Goal: Task Accomplishment & Management: Manage account settings

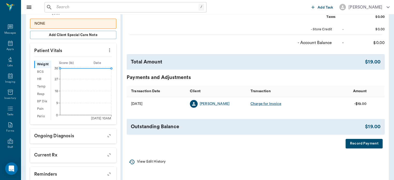
scroll to position [132, 0]
click at [10, 44] on icon at bounding box center [10, 43] width 6 height 6
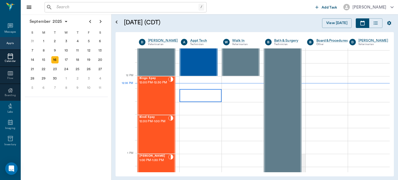
scroll to position [286, 0]
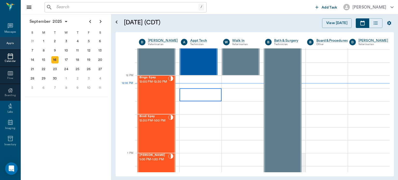
click at [152, 85] on span "12:00 PM - 12:30 PM" at bounding box center [153, 81] width 29 height 5
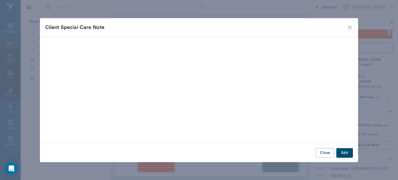
click at [350, 27] on icon "close" at bounding box center [350, 27] width 6 height 6
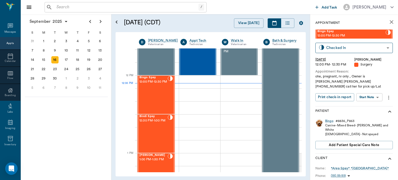
click at [371, 92] on body "/ ​ Add Task Dr. Bert Ellsworth Nectar Messages Appts Calendar Flow Boarding La…" at bounding box center [199, 90] width 398 height 180
click at [366, 111] on button "Start Surgery" at bounding box center [365, 111] width 21 height 6
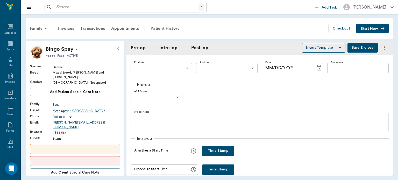
type input "63ec2f075fda476ae8351a4d"
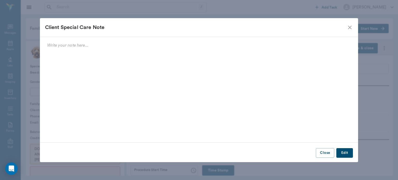
type input "[DATE]"
click at [350, 26] on icon "close" at bounding box center [350, 27] width 6 height 6
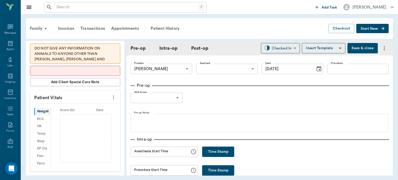
scroll to position [108, 0]
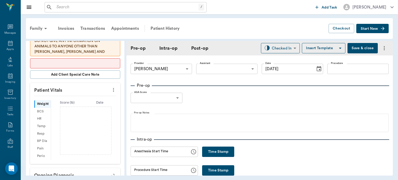
click at [112, 87] on icon "more" at bounding box center [114, 90] width 6 height 6
click at [79, 92] on span "Enter Vitals" at bounding box center [88, 91] width 44 height 5
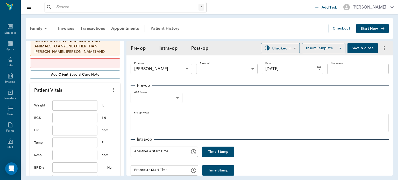
click at [67, 101] on input "text" at bounding box center [74, 105] width 45 height 10
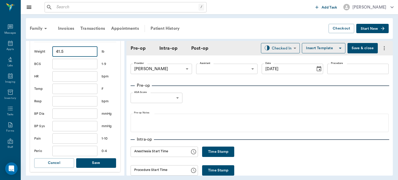
scroll to position [174, 0]
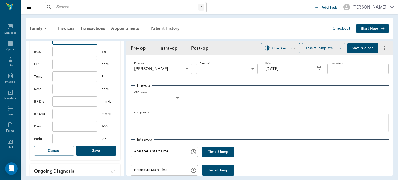
type input "41.5"
click at [97, 147] on button "Save" at bounding box center [96, 151] width 40 height 10
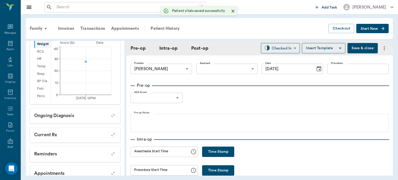
scroll to position [180, 0]
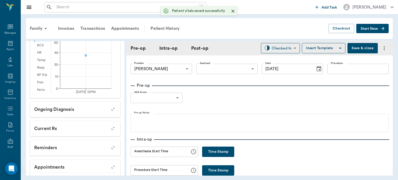
click at [213, 69] on body "/ ​ Add Task Dr. Bert Ellsworth Nectar Messages Appts Labs Imaging Inventory Ta…" at bounding box center [199, 90] width 398 height 180
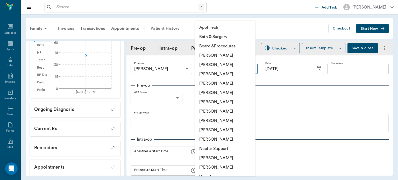
click at [226, 119] on li "[PERSON_NAME]" at bounding box center [225, 120] width 60 height 9
type input "63ec2e7e52e12b0ba117b124"
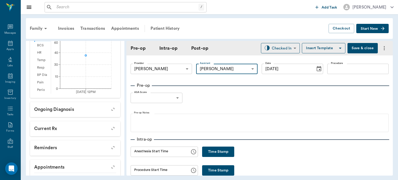
click at [333, 70] on input "Procedure" at bounding box center [357, 69] width 61 height 10
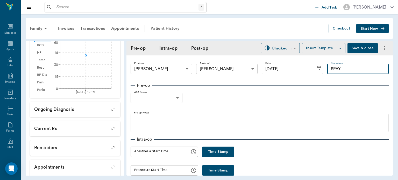
type input "SPAY"
click at [313, 47] on button "Insert Template" at bounding box center [324, 48] width 44 height 10
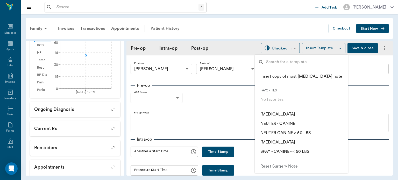
click at [288, 153] on p "​ SPAY - CANINE - < 50 LBS" at bounding box center [285, 152] width 49 height 6
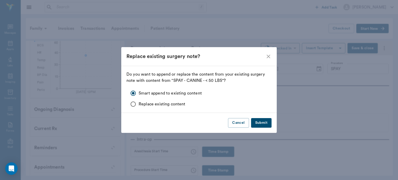
click at [261, 122] on button "Submit" at bounding box center [261, 123] width 20 height 10
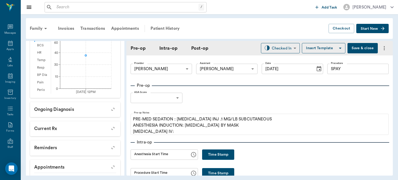
click at [177, 100] on body "/ ​ Add Task Dr. Bert Ellsworth Nectar Messages Appts Labs Imaging Inventory Ta…" at bounding box center [199, 90] width 398 height 180
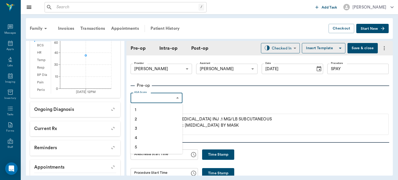
click at [147, 111] on li "1" at bounding box center [157, 109] width 52 height 9
type input "1"
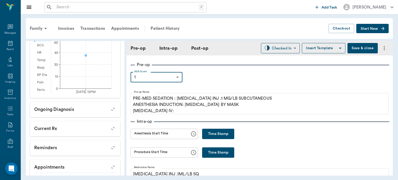
scroll to position [27, 0]
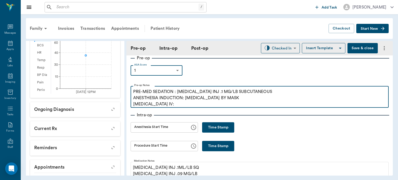
click at [165, 106] on p "PRE-MED SEDATION : [MEDICAL_DATA] INJ .1 MG/LB SUBCUTANEOUS ANESTHESIA INDUCTIO…" at bounding box center [259, 98] width 253 height 19
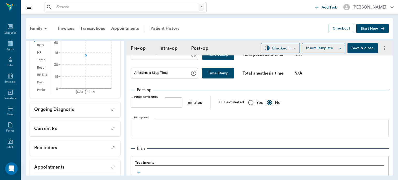
click at [251, 105] on input "Yes" at bounding box center [250, 102] width 11 height 11
radio input "true"
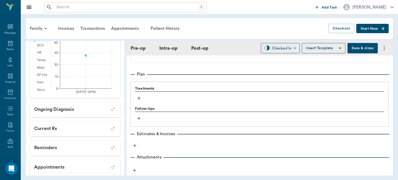
scroll to position [418, 0]
click at [137, 93] on div at bounding box center [259, 93] width 249 height 1
click at [138, 99] on icon "button" at bounding box center [138, 96] width 3 height 3
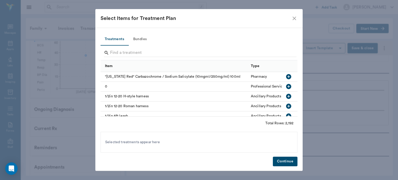
click at [143, 39] on button "Bundles" at bounding box center [139, 39] width 23 height 12
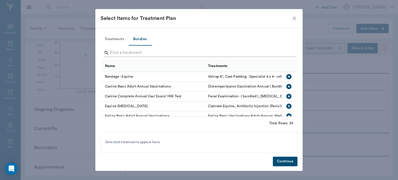
click at [117, 54] on input "Search" at bounding box center [199, 53] width 179 height 8
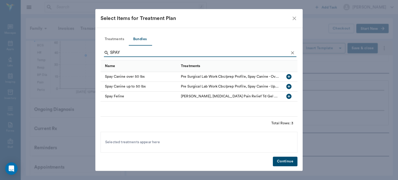
type input "SPAY"
click at [287, 88] on icon "button" at bounding box center [289, 86] width 6 height 6
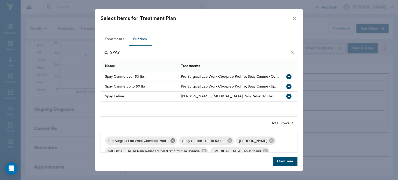
click at [173, 142] on icon at bounding box center [173, 140] width 5 height 5
click at [195, 143] on icon at bounding box center [197, 140] width 5 height 5
click at [249, 143] on span "Buprenorphine Pain Relief Td Gel 0.3mg/ml 1 ml syringe" at bounding box center [211, 140] width 98 height 5
click at [259, 143] on icon at bounding box center [261, 140] width 5 height 5
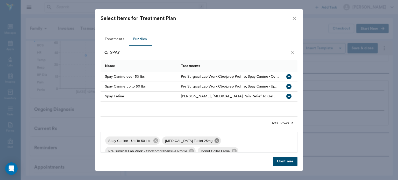
click at [215, 140] on icon at bounding box center [217, 140] width 5 height 5
click at [246, 138] on icon at bounding box center [248, 140] width 5 height 5
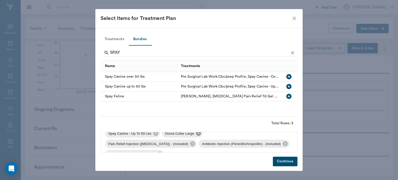
click at [196, 135] on icon at bounding box center [198, 133] width 5 height 5
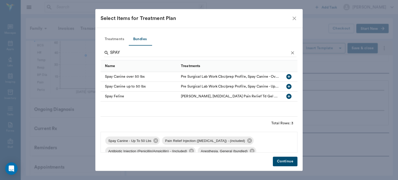
click at [283, 164] on button "Continue" at bounding box center [285, 162] width 25 height 10
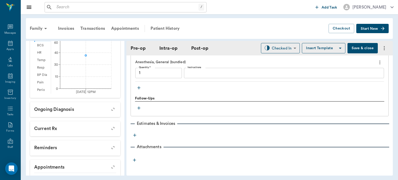
scroll to position [536, 0]
click at [140, 91] on icon "button" at bounding box center [138, 88] width 5 height 5
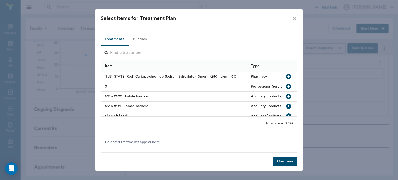
click at [123, 52] on input "Search" at bounding box center [199, 53] width 179 height 8
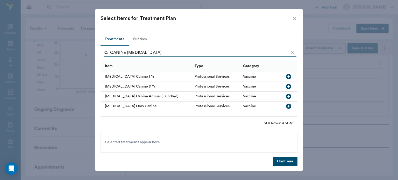
type input "CANINE RABIES"
click at [291, 74] on icon "button" at bounding box center [289, 77] width 6 height 6
click at [282, 165] on button "Continue" at bounding box center [285, 162] width 25 height 10
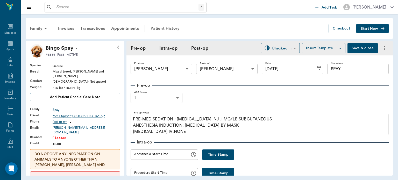
scroll to position [0, 0]
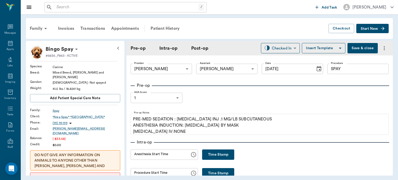
click at [213, 155] on button "Time Stamp" at bounding box center [218, 155] width 32 height 10
type input "12:35 PM"
click at [216, 174] on button "Time Stamp" at bounding box center [218, 173] width 32 height 10
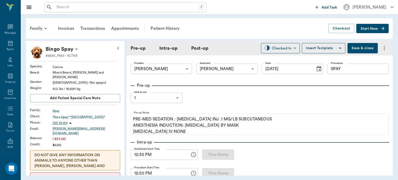
type input "12:50 PM"
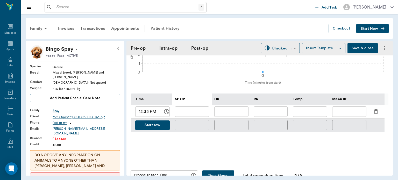
scroll to position [227, 0]
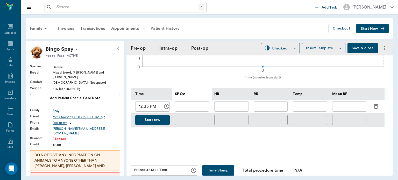
click at [377, 109] on icon "button" at bounding box center [376, 106] width 4 height 5
click at [376, 109] on icon "button" at bounding box center [376, 106] width 6 height 6
click at [159, 125] on button "Start row" at bounding box center [152, 120] width 34 height 10
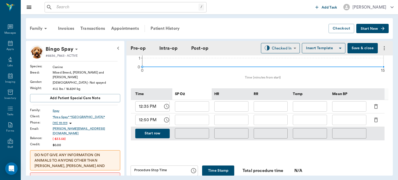
click at [234, 121] on input "text" at bounding box center [231, 120] width 34 height 10
type input "82"
click at [197, 122] on input "text" at bounding box center [192, 120] width 34 height 10
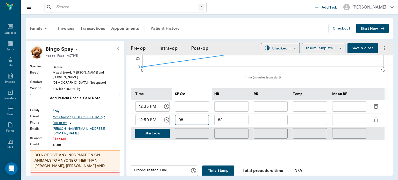
type input "98"
click at [270, 123] on input "text" at bounding box center [271, 120] width 34 height 10
type input "8"
click at [345, 122] on input "text" at bounding box center [349, 120] width 34 height 10
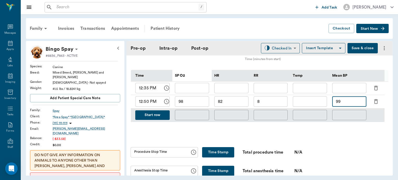
scroll to position [243, 0]
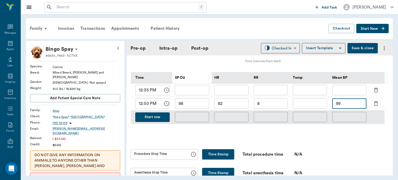
type input "99"
click at [159, 120] on button "Start row" at bounding box center [152, 118] width 34 height 10
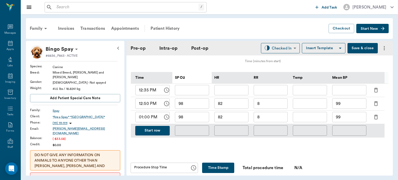
click at [348, 122] on input "99" at bounding box center [349, 117] width 34 height 10
type input "9"
type input "69"
click at [233, 119] on input "82" at bounding box center [231, 117] width 34 height 10
type input "8"
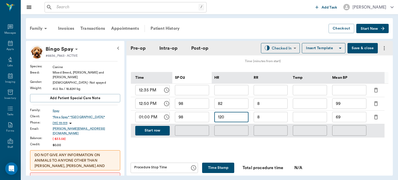
type input "120"
click at [195, 118] on input "98" at bounding box center [192, 117] width 34 height 10
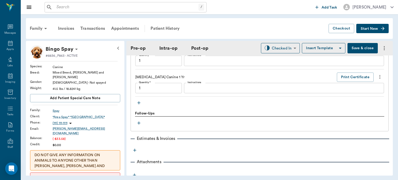
scroll to position [568, 0]
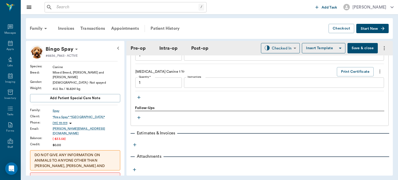
type input "97"
click at [138, 100] on icon "button" at bounding box center [138, 97] width 5 height 5
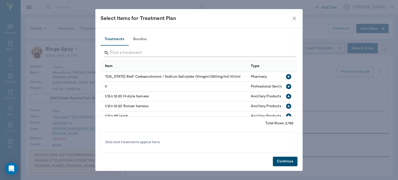
click at [116, 53] on input "Search" at bounding box center [199, 53] width 179 height 8
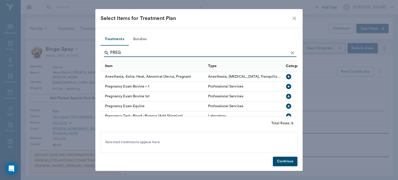
type input "PREG"
click at [286, 76] on icon "button" at bounding box center [288, 76] width 5 height 5
click at [282, 163] on button "Continue" at bounding box center [285, 162] width 25 height 10
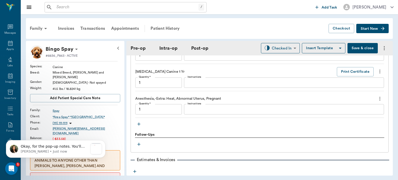
scroll to position [0, 0]
click at [103, 142] on icon "Dismiss notification" at bounding box center [104, 142] width 2 height 2
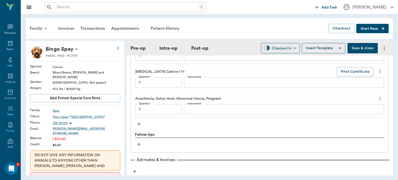
click at [358, 49] on button "Save & close" at bounding box center [363, 48] width 30 height 10
type input "1.00"
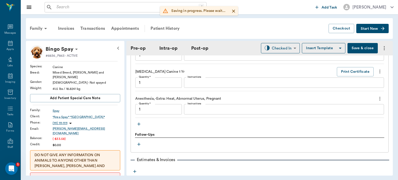
type input "1.00"
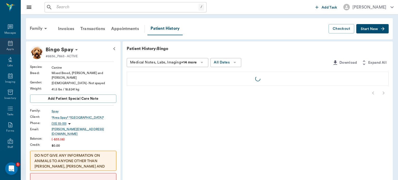
click at [9, 45] on icon at bounding box center [10, 43] width 5 height 5
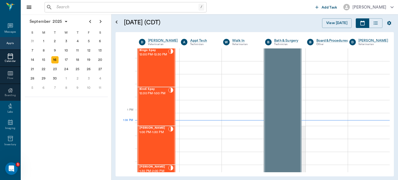
scroll to position [313, 0]
click at [153, 96] on span "12:30 PM - 1:00 PM" at bounding box center [153, 93] width 29 height 5
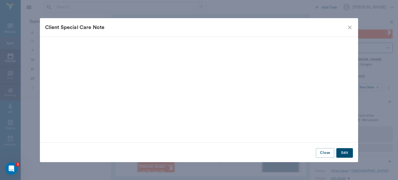
click at [373, 85] on div "Client Special Care Note Close Edit" at bounding box center [199, 90] width 398 height 180
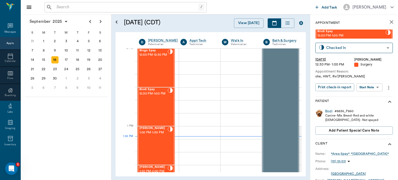
click at [374, 87] on body "/ ​ Add Task Dr. Bert Ellsworth Nectar Messages Appts Calendar Flow Boarding La…" at bounding box center [199, 90] width 398 height 180
click at [371, 104] on button "Start Surgery" at bounding box center [365, 106] width 21 height 6
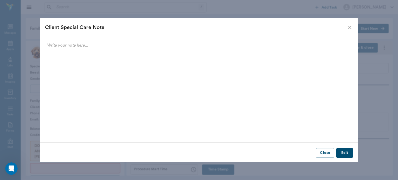
click at [357, 27] on div "Client Special Care Note" at bounding box center [199, 27] width 319 height 19
type input "63ec2f075fda476ae8351a4d"
type input "[DATE]"
click at [326, 155] on button "Close" at bounding box center [325, 153] width 18 height 10
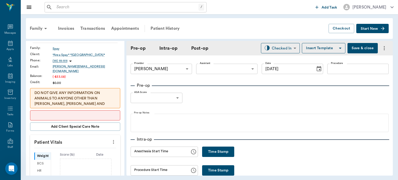
scroll to position [58, 0]
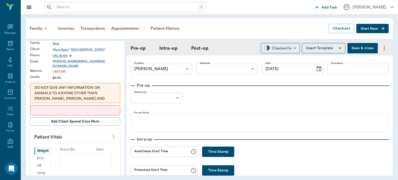
click at [110, 132] on button "more" at bounding box center [113, 136] width 8 height 9
click at [76, 142] on span "Enter Vitals" at bounding box center [88, 141] width 44 height 5
click at [68, 149] on input "text" at bounding box center [74, 152] width 45 height 10
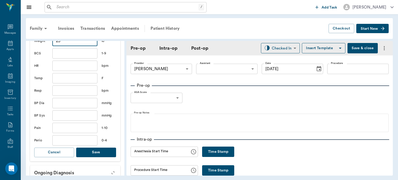
scroll to position [176, 0]
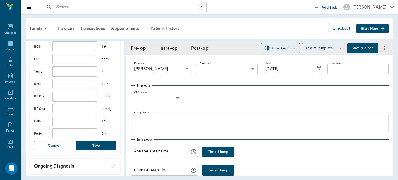
type input "23"
click at [103, 145] on button "Save" at bounding box center [96, 146] width 40 height 10
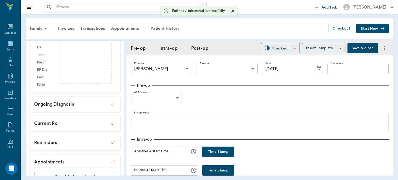
click at [223, 67] on body "/ ​ Add Task Dr. Bert Ellsworth Nectar Messages Appts Labs Imaging Inventory Ta…" at bounding box center [199, 90] width 398 height 180
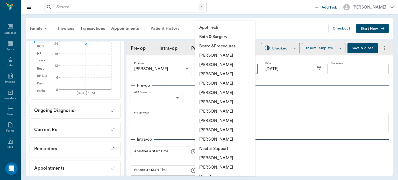
scroll to position [183, 0]
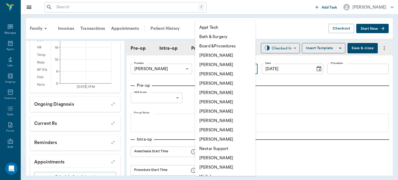
click at [219, 122] on li "[PERSON_NAME]" at bounding box center [225, 120] width 60 height 9
type input "63ec2e7e52e12b0ba117b124"
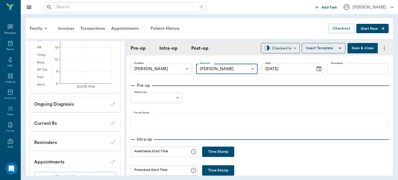
click at [338, 71] on input "Procedure" at bounding box center [357, 69] width 61 height 10
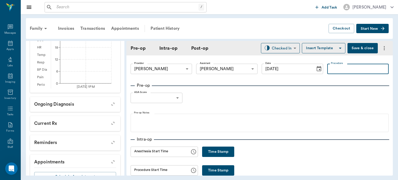
click at [229, 156] on button "Time Stamp" at bounding box center [218, 152] width 32 height 10
type input "01:09 PM"
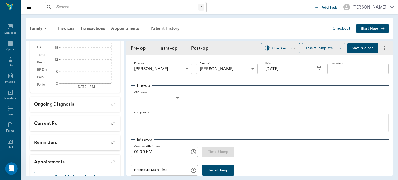
click at [342, 77] on div "Provider Dr. Bert Ellsworth 63ec2f075fda476ae8351a4d Provider Assistant Julie D…" at bounding box center [260, 69] width 258 height 19
click at [336, 67] on input "Procedure" at bounding box center [357, 69] width 61 height 10
type input "SPAY"
click at [314, 47] on button "Insert Template" at bounding box center [324, 48] width 44 height 10
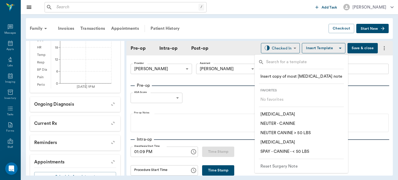
click at [299, 149] on p "​ SPAY - CANINE - < 50 LBS" at bounding box center [285, 152] width 49 height 6
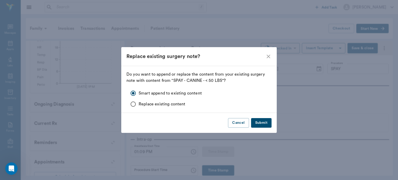
click at [264, 121] on button "Submit" at bounding box center [261, 123] width 20 height 10
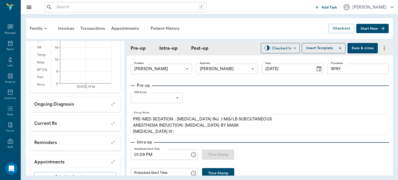
click at [170, 97] on body "/ ​ Add Task Dr. Bert Ellsworth Nectar Messages Appts Labs Imaging Inventory Ta…" at bounding box center [199, 90] width 398 height 180
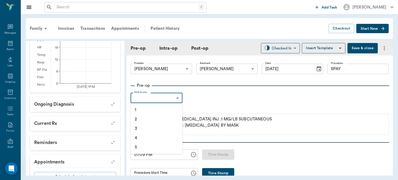
click at [154, 107] on li "1" at bounding box center [157, 109] width 52 height 9
type input "1"
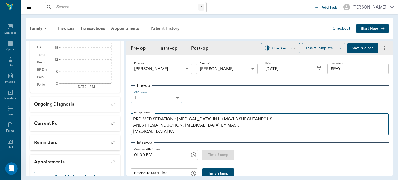
click at [167, 132] on p "PRE-MED SEDATION : [MEDICAL_DATA] INJ .1 MG/LB SUBCUTANEOUS ANESTHESIA INDUCTIO…" at bounding box center [259, 125] width 253 height 19
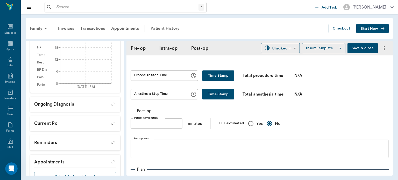
click at [251, 128] on input "Yes" at bounding box center [250, 123] width 11 height 11
radio input "true"
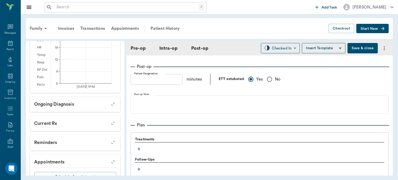
scroll to position [367, 0]
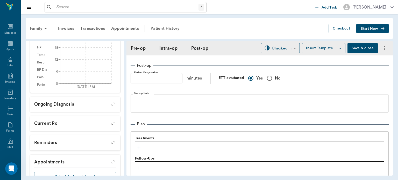
click at [139, 150] on icon "button" at bounding box center [138, 147] width 3 height 3
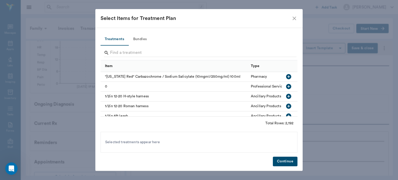
click at [143, 37] on button "Bundles" at bounding box center [139, 39] width 23 height 12
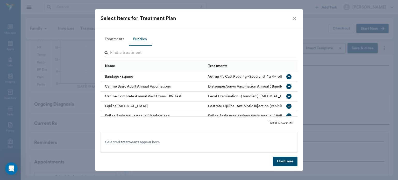
click at [118, 51] on input "Search" at bounding box center [199, 53] width 179 height 8
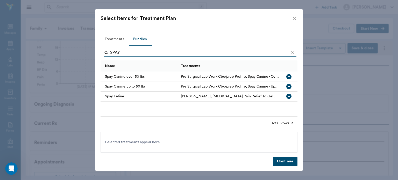
type input "SPAY"
click at [290, 85] on icon "button" at bounding box center [288, 86] width 5 height 5
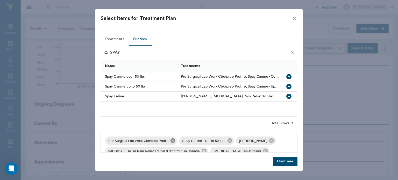
click at [171, 143] on icon at bounding box center [173, 141] width 6 height 6
click at [197, 141] on icon at bounding box center [197, 140] width 5 height 5
click at [259, 139] on icon at bounding box center [261, 140] width 5 height 5
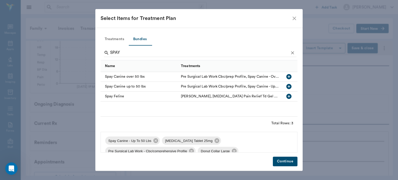
click at [215, 141] on icon at bounding box center [217, 140] width 5 height 5
click at [248, 141] on icon at bounding box center [248, 140] width 5 height 5
click at [196, 142] on icon at bounding box center [198, 140] width 5 height 5
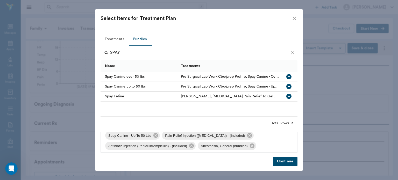
click at [281, 163] on button "Continue" at bounding box center [285, 162] width 25 height 10
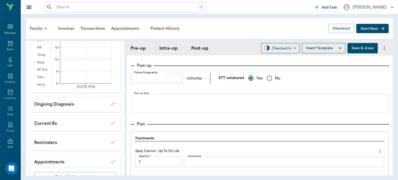
scroll to position [518, 0]
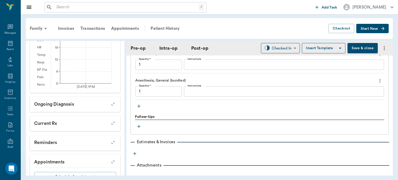
click at [139, 108] on icon "button" at bounding box center [138, 106] width 3 height 3
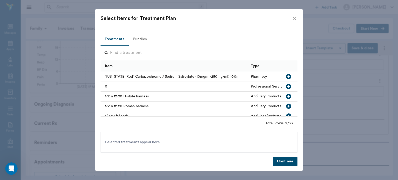
click at [122, 52] on input "Search" at bounding box center [199, 53] width 179 height 8
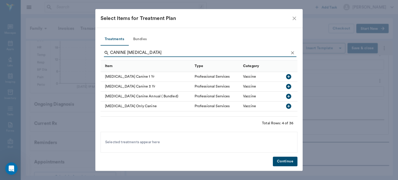
type input "CANINE RABIES"
click at [290, 77] on icon "button" at bounding box center [288, 76] width 5 height 5
click at [279, 164] on button "Continue" at bounding box center [285, 162] width 25 height 10
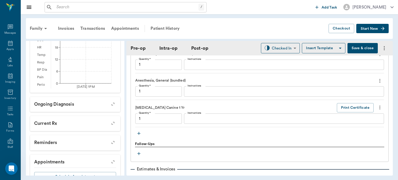
click at [139, 135] on icon "button" at bounding box center [138, 133] width 3 height 3
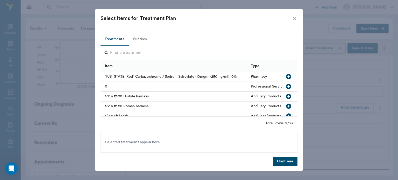
click at [133, 51] on input "Search" at bounding box center [199, 53] width 179 height 8
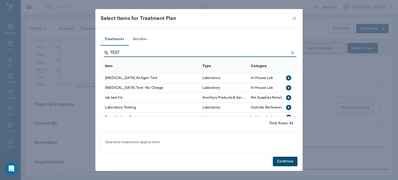
scroll to position [210, 0]
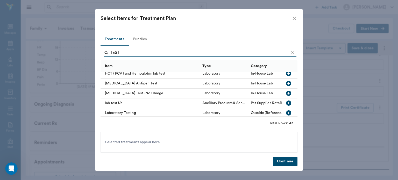
type input "TEST"
click at [286, 84] on icon "button" at bounding box center [288, 83] width 5 height 5
click at [288, 161] on button "Continue" at bounding box center [285, 162] width 25 height 10
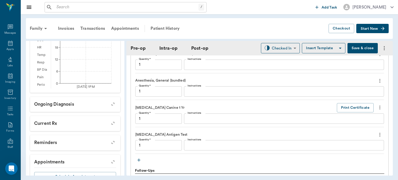
click at [197, 148] on textarea "Instructions" at bounding box center [284, 146] width 193 height 6
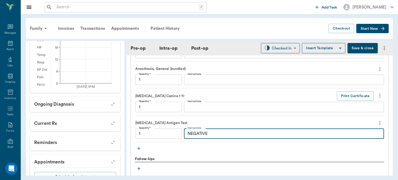
scroll to position [533, 0]
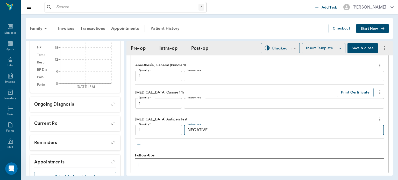
type textarea "NEGATIVE"
click at [361, 46] on button "Save & close" at bounding box center [363, 48] width 30 height 10
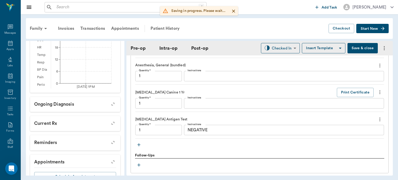
type input "1.00"
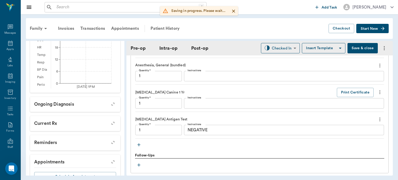
type input "1.00"
click at [10, 43] on icon at bounding box center [10, 43] width 5 height 5
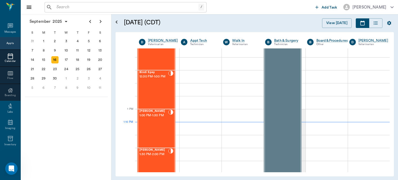
scroll to position [325, 0]
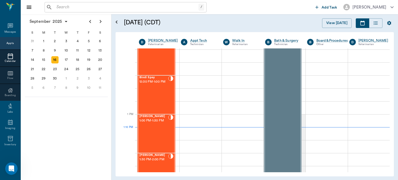
click at [152, 99] on div "Bindi Spay 12:30 PM - 1:00 PM" at bounding box center [153, 95] width 29 height 38
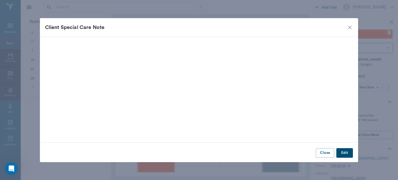
click at [349, 27] on icon "close" at bounding box center [350, 27] width 6 height 6
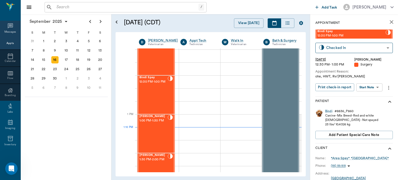
click at [10, 32] on div "Messages" at bounding box center [10, 32] width 12 height 4
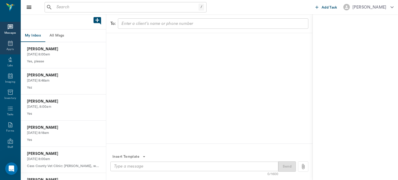
click at [9, 45] on icon at bounding box center [10, 43] width 5 height 5
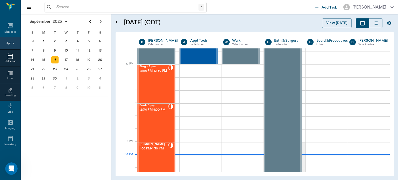
scroll to position [297, 0]
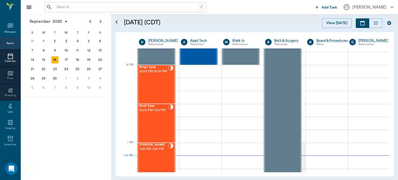
click at [160, 88] on div "Bingo Spay 12:00 PM - 12:30 PM" at bounding box center [153, 85] width 29 height 38
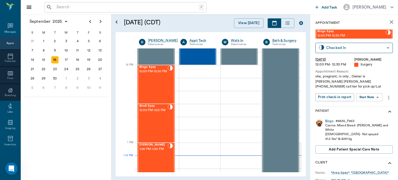
click at [373, 93] on body "/ ​ Add Task Dr. Bert Ellsworth Nectar Messages Appts Calendar Flow Boarding La…" at bounding box center [199, 90] width 398 height 180
click at [368, 112] on button "View Surgery" at bounding box center [365, 111] width 21 height 6
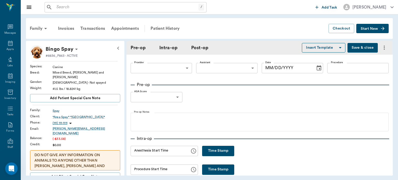
type input "63ec2f075fda476ae8351a4d"
type input "63ec2e7e52e12b0ba117b124"
type input "SPAY"
type input "1"
radio input "true"
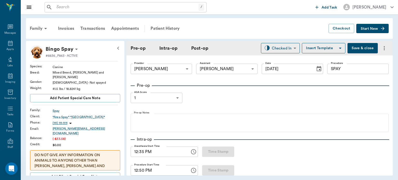
type input "[DATE]"
type input "12:35 PM"
type input "12:50 PM"
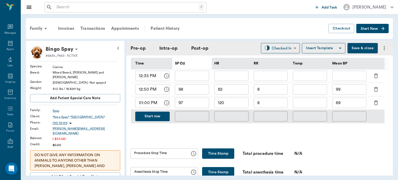
scroll to position [258, 0]
click at [157, 117] on button "Start row" at bounding box center [152, 116] width 34 height 10
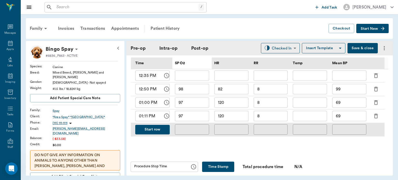
click at [235, 121] on input "120" at bounding box center [231, 116] width 34 height 10
type input "123"
click at [196, 120] on input "97" at bounding box center [192, 116] width 34 height 10
type input "99"
click at [270, 120] on input "8" at bounding box center [271, 116] width 34 height 10
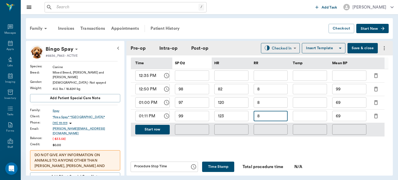
type input "8"
type input "7"
click at [350, 118] on input "69" at bounding box center [349, 116] width 34 height 10
type input "6"
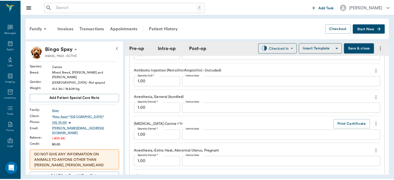
scroll to position [627, 0]
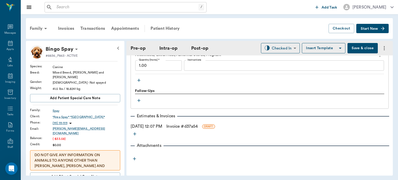
type input "71"
click at [183, 125] on link "Invoice # d37a54" at bounding box center [181, 126] width 31 height 6
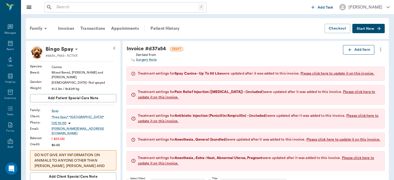
click at [358, 49] on button "Add Item" at bounding box center [358, 50] width 31 height 10
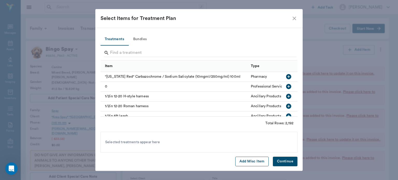
click at [252, 163] on button "Add Misc Item" at bounding box center [251, 162] width 33 height 10
click at [290, 165] on button "Continue" at bounding box center [285, 162] width 25 height 10
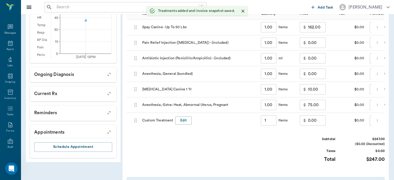
scroll to position [213, 0]
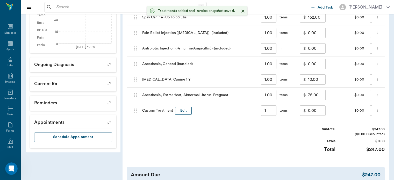
click at [189, 115] on button "Edit" at bounding box center [183, 111] width 17 height 8
type input "1.00"
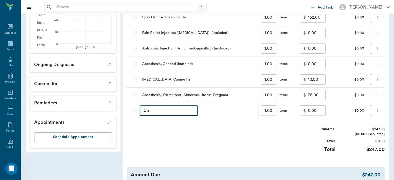
type input "C"
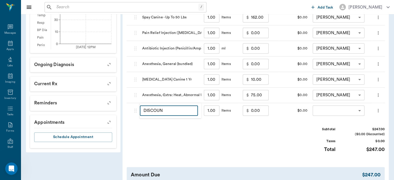
type input "DISCOUNT"
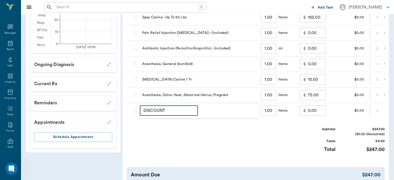
click at [311, 116] on input "0.00" at bounding box center [317, 111] width 18 height 10
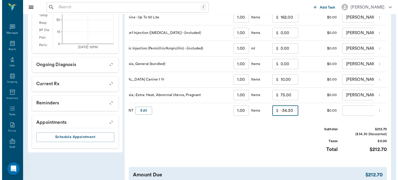
scroll to position [0, 62]
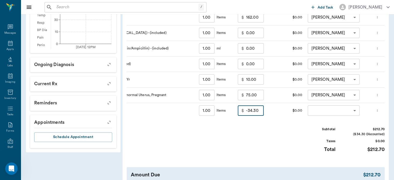
type input "-34.30"
click at [334, 113] on body "/ ​ Add Task Dr. Bert Ellsworth Nectar Messages Appts Labs Imaging Inventory Ta…" at bounding box center [197, 6] width 394 height 439
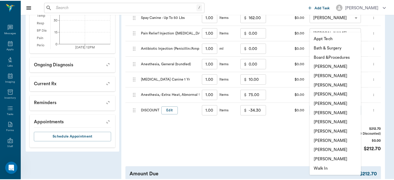
scroll to position [0, 0]
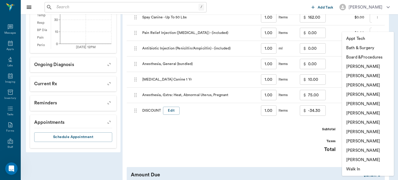
click at [387, 94] on li "[PERSON_NAME]" at bounding box center [368, 94] width 52 height 9
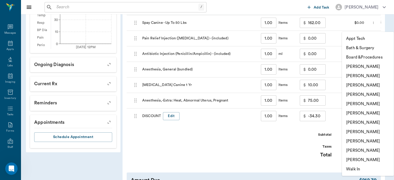
type input "none-63ec2f075fda476ae8351a4d"
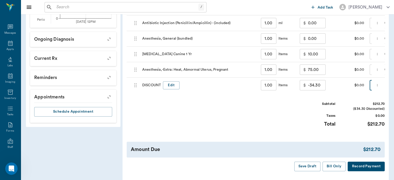
scroll to position [239, 0]
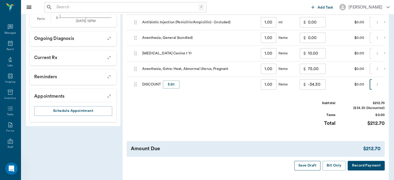
click at [310, 171] on button "Save Draft" at bounding box center [307, 166] width 26 height 10
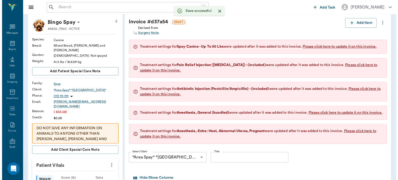
scroll to position [0, 0]
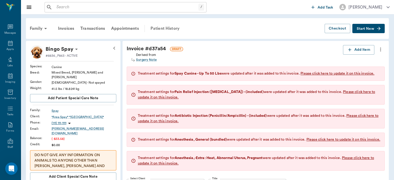
click at [162, 28] on div "Patient History" at bounding box center [165, 28] width 35 height 12
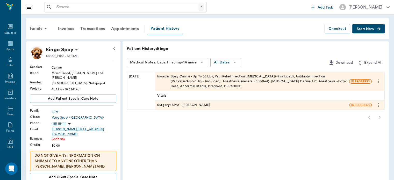
click at [161, 105] on span "Surgery :" at bounding box center [164, 105] width 15 height 5
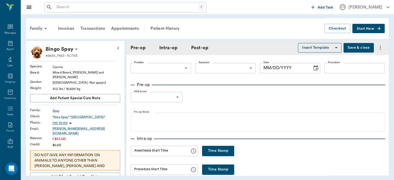
type input "63ec2f075fda476ae8351a4d"
type input "63ec2e7e52e12b0ba117b124"
type input "SPAY"
type input "1"
radio input "true"
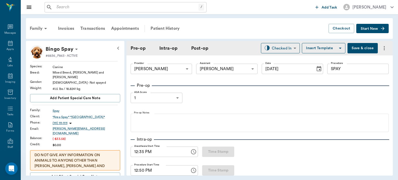
type input "[DATE]"
type input "12:35 PM"
type input "12:50 PM"
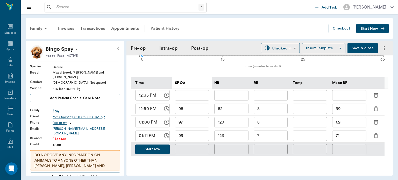
scroll to position [260, 0]
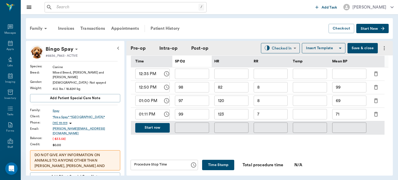
click at [158, 126] on button "Start row" at bounding box center [152, 128] width 34 height 10
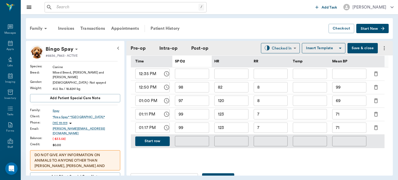
click at [351, 130] on input "71" at bounding box center [349, 128] width 34 height 10
type input "7"
type input "68"
click at [233, 133] on input "123" at bounding box center [231, 128] width 34 height 10
type input "116"
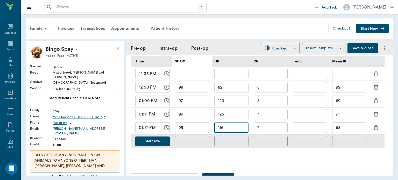
click at [194, 131] on input "99" at bounding box center [192, 128] width 34 height 10
type input "98"
click at [275, 131] on input "7" at bounding box center [271, 128] width 34 height 10
type input "7"
type input "13"
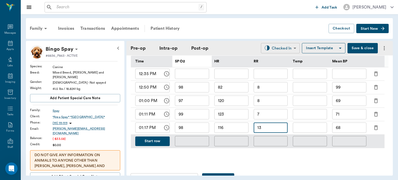
click at [277, 49] on body "/ ​ Add Task Dr. Bert Ellsworth Nectar Messages Appts Labs Imaging Inventory Ta…" at bounding box center [199, 90] width 398 height 180
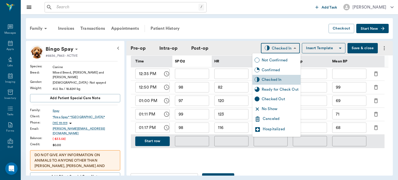
click at [295, 88] on div "Ready for Check Out" at bounding box center [280, 90] width 37 height 6
type input "READY_TO_CHECKOUT"
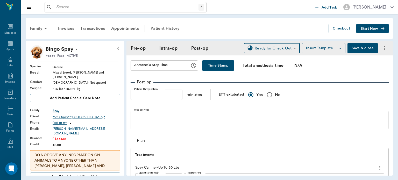
scroll to position [377, 0]
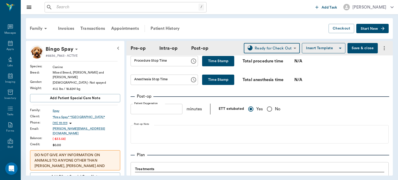
click at [218, 60] on button "Time Stamp" at bounding box center [218, 61] width 32 height 10
type input "01:18 PM"
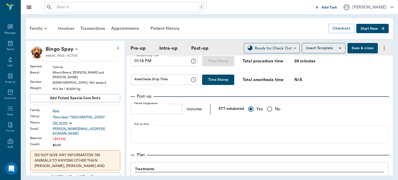
click at [212, 83] on button "Time Stamp" at bounding box center [218, 80] width 32 height 10
click at [143, 84] on input "01:18 PM" at bounding box center [159, 80] width 56 height 10
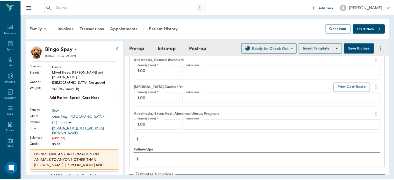
scroll to position [640, 0]
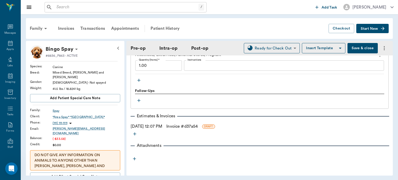
type input "01:19 PM"
click at [197, 126] on link "Invoice # d37a54" at bounding box center [181, 126] width 31 height 6
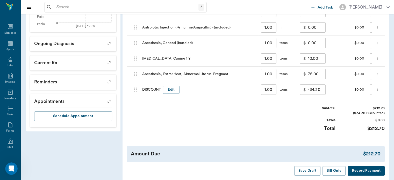
scroll to position [267, 0]
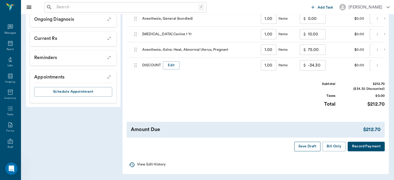
click at [305, 150] on button "Save Draft" at bounding box center [307, 147] width 26 height 10
click at [8, 45] on icon at bounding box center [10, 43] width 5 height 5
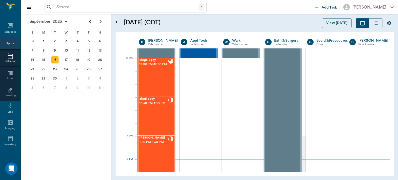
scroll to position [303, 0]
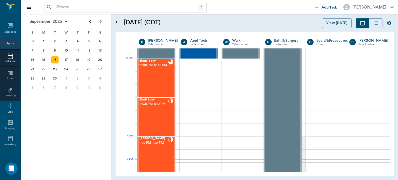
click at [149, 107] on span "12:30 PM - 1:00 PM" at bounding box center [153, 104] width 29 height 5
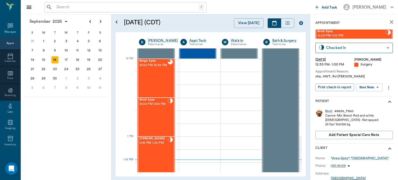
click at [371, 86] on body "/ ​ Add Task Dr. Bert Ellsworth Nectar Messages Appts Calendar Flow Boarding La…" at bounding box center [199, 90] width 398 height 180
click at [368, 106] on button "View Surgery" at bounding box center [365, 106] width 21 height 6
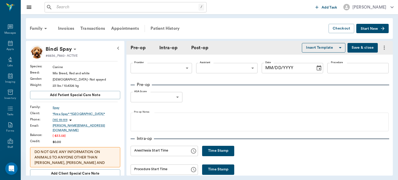
type input "63ec2f075fda476ae8351a4d"
type input "63ec2e7e52e12b0ba117b124"
type input "SPAY"
type input "1"
radio input "true"
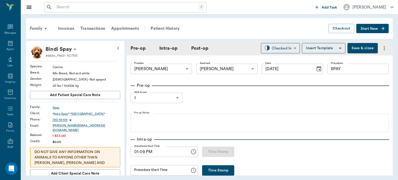
type input "[DATE]"
type input "01:09 PM"
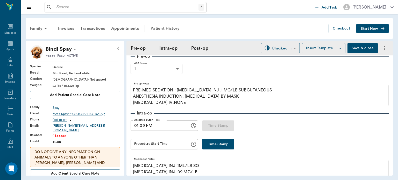
scroll to position [54, 0]
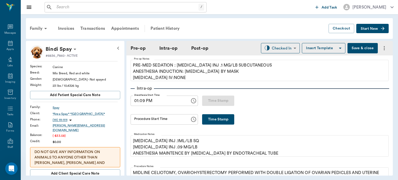
click at [208, 120] on button "Time Stamp" at bounding box center [218, 119] width 32 height 10
type input "01:19 PM"
click at [141, 121] on input "01:19 PM" at bounding box center [159, 119] width 56 height 10
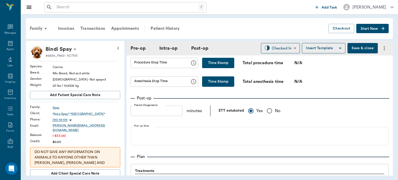
scroll to position [344, 0]
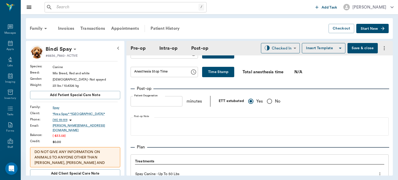
click at [214, 59] on button "Time Stamp" at bounding box center [218, 53] width 32 height 10
type input "01:19 PM"
click at [209, 71] on button "Time Stamp" at bounding box center [218, 72] width 32 height 10
type input "01:19 PM"
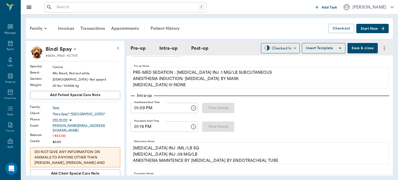
scroll to position [60, 0]
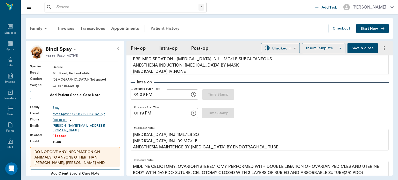
click at [141, 93] on input "01:09 PM" at bounding box center [159, 94] width 56 height 10
click at [136, 92] on input "01:00 PM" at bounding box center [159, 94] width 56 height 10
click at [169, 93] on input "01:00 PM" at bounding box center [159, 94] width 56 height 10
click at [143, 92] on input "01:00 PM" at bounding box center [159, 94] width 56 height 10
click at [152, 95] on input "01:00 PM" at bounding box center [159, 94] width 56 height 10
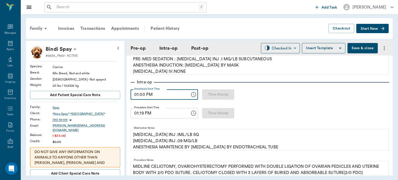
click at [142, 115] on input "01:19 PM" at bounding box center [159, 113] width 56 height 10
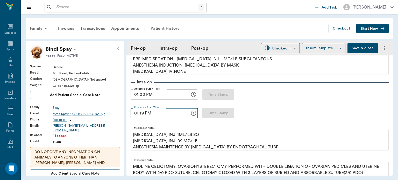
click at [140, 96] on input "01:00 PM" at bounding box center [159, 94] width 56 height 10
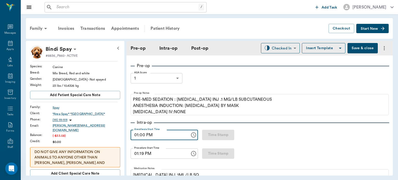
scroll to position [0, 0]
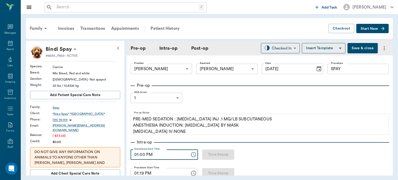
click at [141, 156] on input "01:00 PM" at bounding box center [159, 155] width 56 height 10
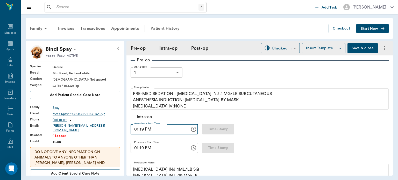
scroll to position [35, 0]
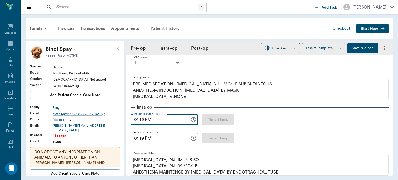
type input "01:19 PM"
click at [136, 140] on input "01:19 PM" at bounding box center [159, 138] width 56 height 10
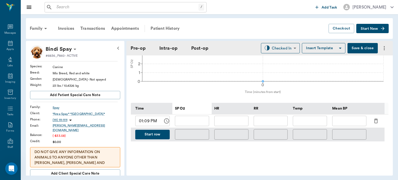
scroll to position [215, 0]
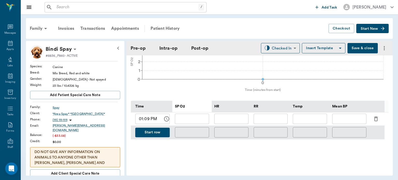
type input "01:24 PM"
click at [154, 139] on div "Start row" at bounding box center [151, 132] width 41 height 13
click at [159, 139] on div "Start row" at bounding box center [151, 132] width 41 height 13
click at [164, 137] on button "Start row" at bounding box center [152, 133] width 34 height 10
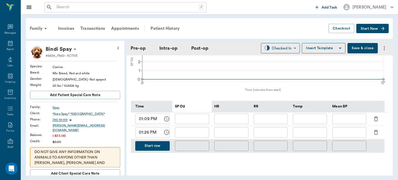
click at [234, 135] on input "text" at bounding box center [231, 132] width 34 height 10
type input "110"
click at [197, 135] on input "text" at bounding box center [192, 132] width 34 height 10
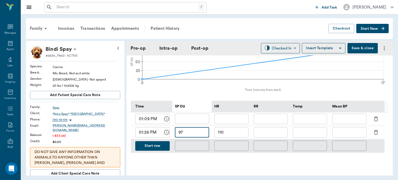
type input "97"
click at [275, 133] on input "text" at bounding box center [271, 132] width 34 height 10
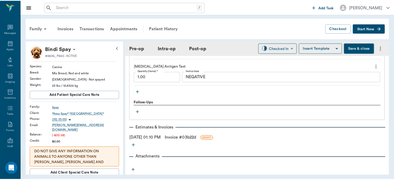
scroll to position [587, 0]
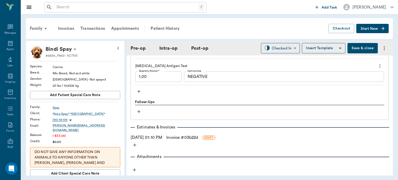
type input "5"
click at [190, 139] on link "Invoice # 03b22d" at bounding box center [182, 138] width 32 height 6
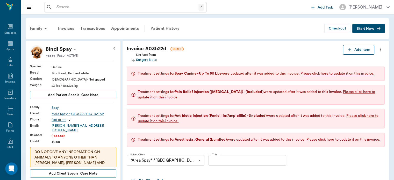
click at [364, 47] on button "Add Item" at bounding box center [358, 50] width 31 height 10
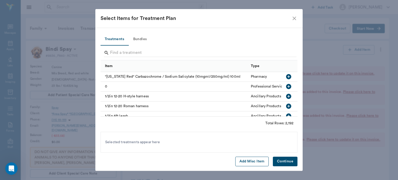
click at [253, 161] on button "Add Misc Item" at bounding box center [251, 162] width 33 height 10
click at [291, 166] on button "Continue" at bounding box center [285, 162] width 25 height 10
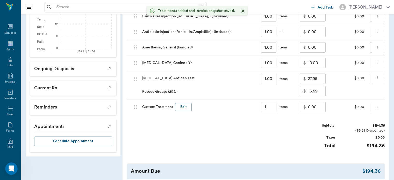
scroll to position [212, 0]
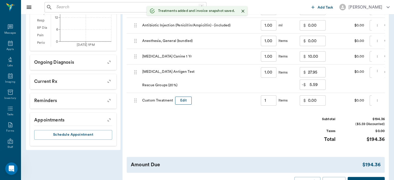
click at [185, 105] on button "Edit" at bounding box center [183, 101] width 17 height 8
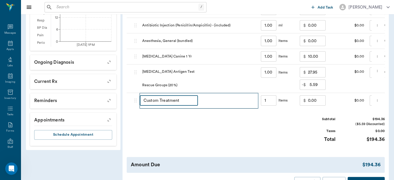
type input "1.00"
type input "C"
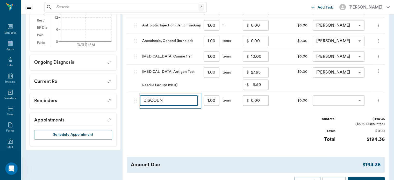
type input "DISCOUNT"
click at [257, 106] on input "0.00" at bounding box center [260, 100] width 18 height 10
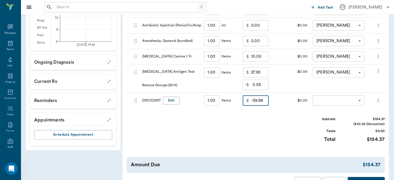
type input "-39.99"
click at [336, 110] on body "/ ​ Add Task Dr. Bert Ellsworth Nectar Messages Appts Labs Imaging Inventory Ta…" at bounding box center [197, 2] width 394 height 428
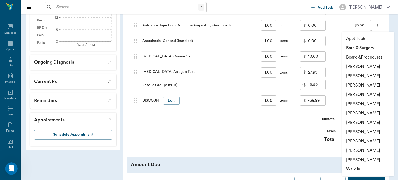
click at [373, 95] on li "[PERSON_NAME]" at bounding box center [368, 94] width 52 height 9
type input "none-63ec2f075fda476ae8351a4d"
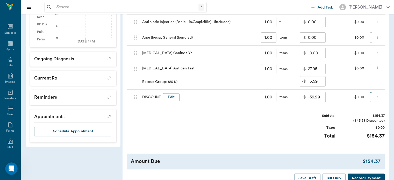
scroll to position [256, 0]
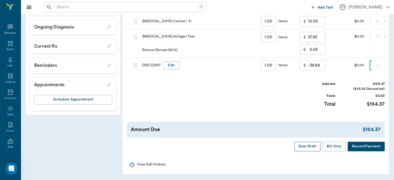
click at [309, 149] on button "Save Draft" at bounding box center [307, 147] width 26 height 10
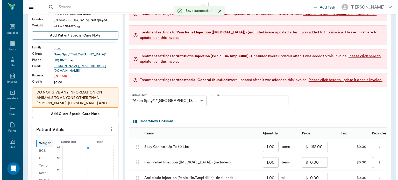
scroll to position [0, 0]
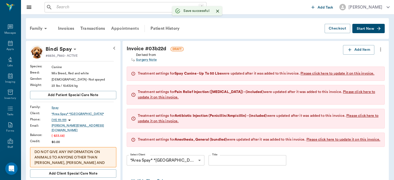
click at [132, 24] on div "Appointments" at bounding box center [125, 28] width 34 height 12
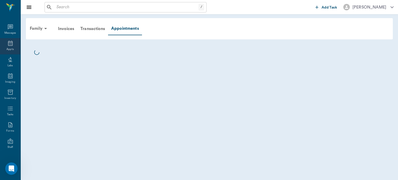
click at [8, 45] on icon at bounding box center [10, 43] width 5 height 5
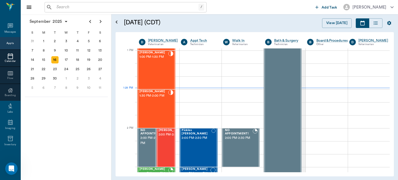
scroll to position [354, 0]
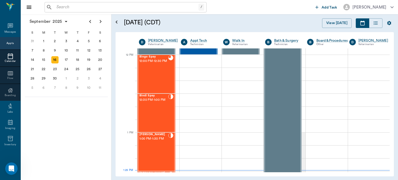
scroll to position [307, 0]
click at [149, 103] on span "12:30 PM - 1:00 PM" at bounding box center [153, 100] width 29 height 5
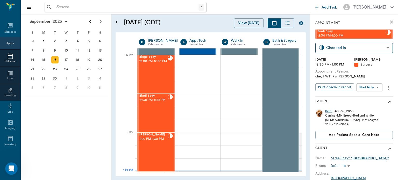
click at [370, 87] on body "/ ​ Add Task [PERSON_NAME] Nectar Messages Appts Calendar Flow Boarding Labs Im…" at bounding box center [199, 90] width 398 height 180
click at [371, 108] on button "View Surgery" at bounding box center [365, 106] width 21 height 6
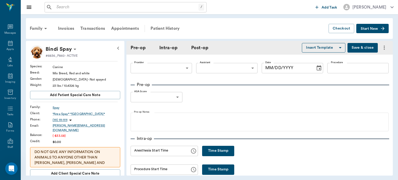
type input "63ec2f075fda476ae8351a4d"
type input "63ec2e7e52e12b0ba117b124"
type input "SPAY"
type input "1"
radio input "true"
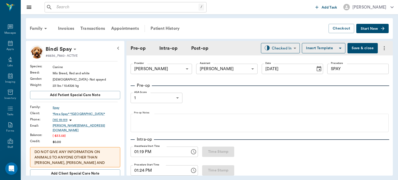
type input "[DATE]"
type input "01:19 PM"
type input "01:24 PM"
type input "01:19 PM"
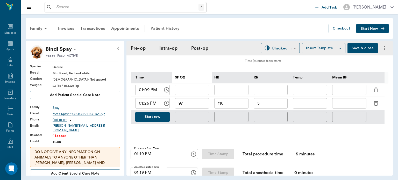
scroll to position [242, 0]
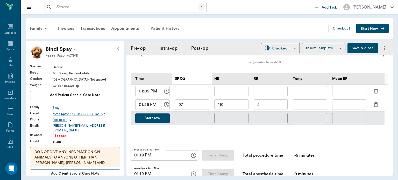
click at [160, 122] on button "Start row" at bounding box center [152, 119] width 34 height 10
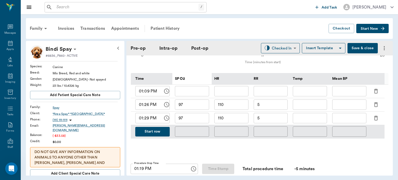
click at [344, 122] on input "text" at bounding box center [349, 118] width 34 height 10
type input "85"
click at [229, 123] on input "110" at bounding box center [231, 118] width 34 height 10
type input "108"
click at [187, 122] on input "97" at bounding box center [192, 118] width 34 height 10
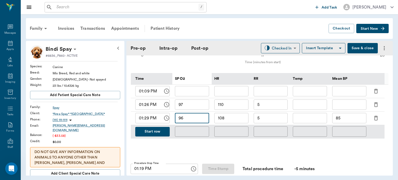
type input "96"
click at [361, 49] on button "Save & close" at bounding box center [363, 48] width 30 height 10
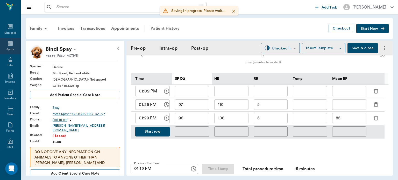
click at [9, 44] on icon at bounding box center [10, 43] width 5 height 5
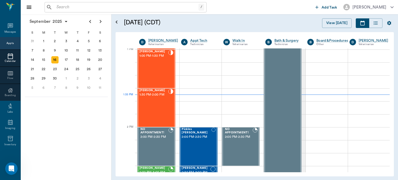
scroll to position [390, 0]
click at [159, 106] on div "[PERSON_NAME] 1:30 PM - 2:00 PM" at bounding box center [153, 108] width 29 height 38
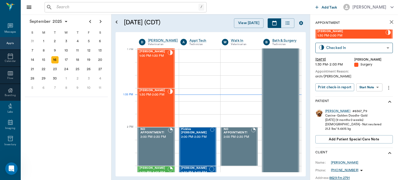
click at [371, 87] on body "/ ​ Add Task [PERSON_NAME] Nectar Messages Appts Calendar Flow Boarding Labs Im…" at bounding box center [199, 90] width 398 height 180
click at [368, 107] on button "Start Surgery" at bounding box center [365, 106] width 21 height 6
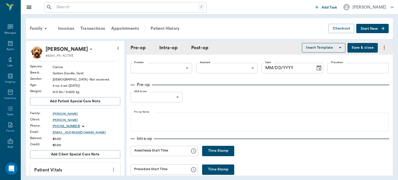
type input "63ec2f075fda476ae8351a4d"
type input "[DATE]"
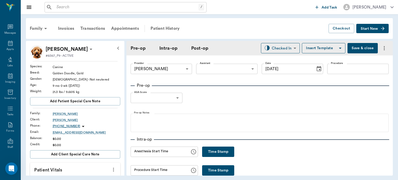
click at [219, 151] on button "Time Stamp" at bounding box center [218, 152] width 32 height 10
type input "01:36 PM"
click at [222, 66] on body "/ ​ Add Task [PERSON_NAME] Nectar Messages Appts Labs Imaging Inventory Tasks F…" at bounding box center [199, 90] width 398 height 180
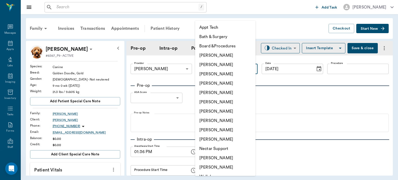
click at [219, 123] on li "[PERSON_NAME]" at bounding box center [225, 120] width 60 height 9
type input "63ec2e7e52e12b0ba117b124"
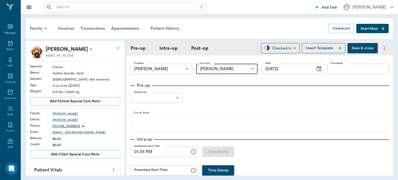
click at [338, 69] on input "Procedure" at bounding box center [357, 69] width 61 height 10
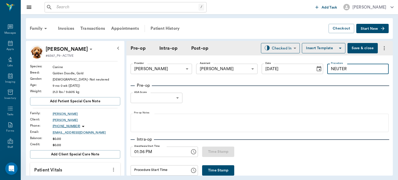
type input "NEUTER"
click at [317, 49] on button "Insert Template" at bounding box center [324, 48] width 44 height 10
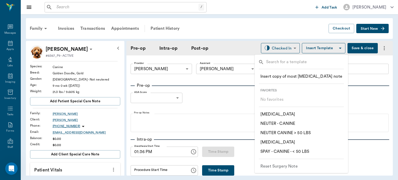
click at [289, 121] on p "​ NEUTER - CANINE" at bounding box center [278, 124] width 35 height 6
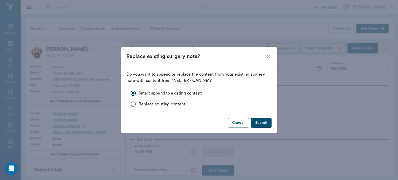
click at [265, 124] on button "Submit" at bounding box center [261, 123] width 20 height 10
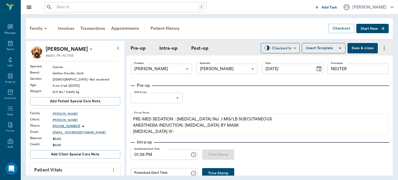
click at [169, 99] on body "/ ​ Add Task [PERSON_NAME] Nectar Messages Appts Labs Imaging Inventory Tasks F…" at bounding box center [199, 90] width 398 height 180
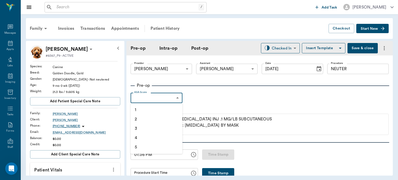
click at [156, 110] on li "1" at bounding box center [157, 109] width 52 height 9
type input "1"
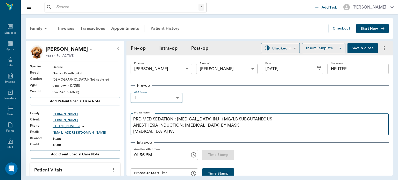
click at [170, 132] on p "PRE-MED SEDATION : [MEDICAL_DATA] INJ .1 MG/LB SUBCUTANEOUS ANESTHESIA INDUCTIO…" at bounding box center [259, 125] width 253 height 19
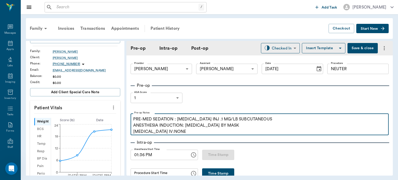
scroll to position [63, 0]
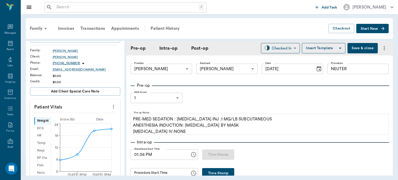
click at [113, 106] on icon "more" at bounding box center [113, 107] width 1 height 4
click at [82, 118] on span "Enter Vitals" at bounding box center [88, 115] width 44 height 5
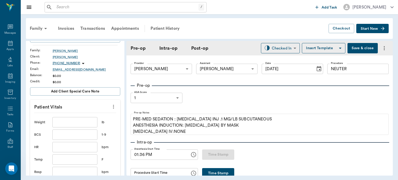
click at [75, 124] on input "text" at bounding box center [74, 122] width 45 height 10
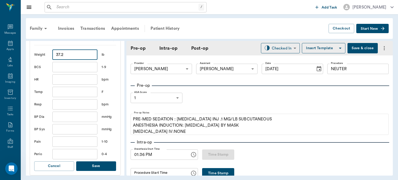
scroll to position [144, 0]
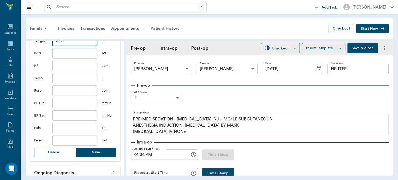
type input "37.2"
click at [99, 149] on button "Save" at bounding box center [96, 153] width 40 height 10
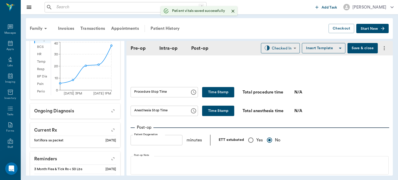
click at [250, 138] on input "Yes" at bounding box center [250, 140] width 11 height 11
radio input "true"
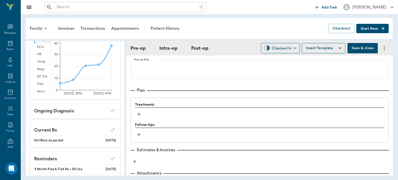
scroll to position [423, 0]
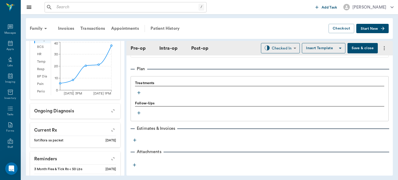
click at [139, 93] on icon "button" at bounding box center [138, 92] width 3 height 3
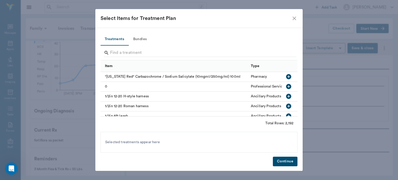
click at [144, 36] on button "Bundles" at bounding box center [139, 39] width 23 height 12
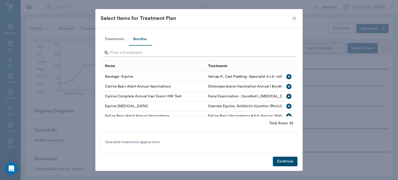
click at [122, 49] on input "Search" at bounding box center [199, 53] width 179 height 8
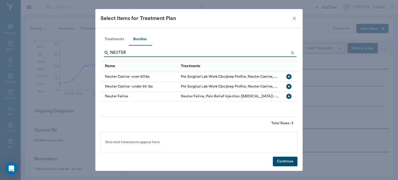
type input "NEUTER"
click at [289, 85] on icon "button" at bounding box center [289, 86] width 6 height 6
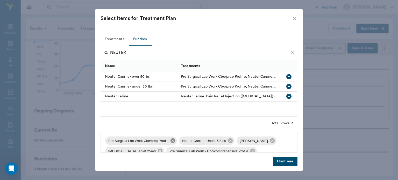
click at [171, 142] on icon at bounding box center [173, 141] width 6 height 6
click at [257, 140] on icon at bounding box center [259, 140] width 5 height 5
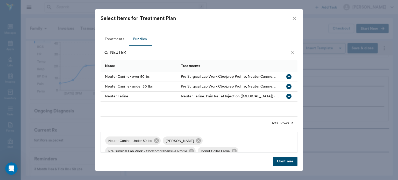
scroll to position [11, 0]
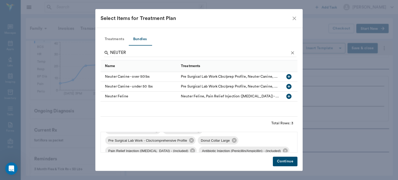
click at [187, 141] on span "Pre Surgical Lab Work - Cbc/comprehensive Profile" at bounding box center [147, 140] width 85 height 5
click at [190, 140] on icon at bounding box center [192, 141] width 6 height 6
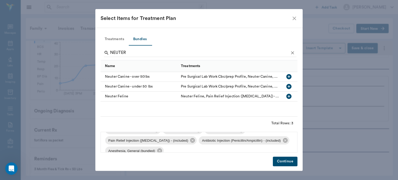
scroll to position [0, 0]
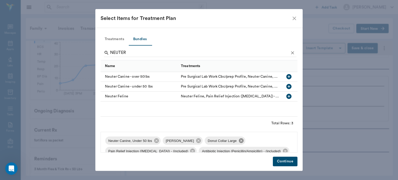
click at [238, 140] on icon at bounding box center [241, 141] width 6 height 6
click at [286, 164] on button "Continue" at bounding box center [285, 162] width 25 height 10
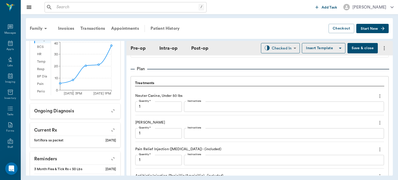
scroll to position [542, 0]
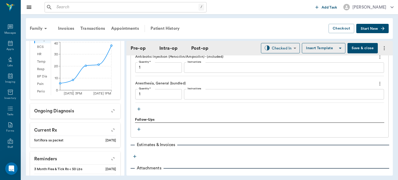
click at [138, 109] on icon "button" at bounding box center [138, 109] width 5 height 5
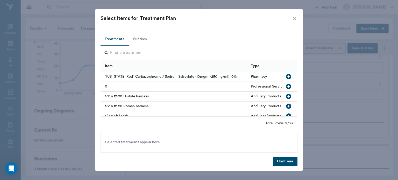
click at [118, 53] on input "Search" at bounding box center [199, 53] width 179 height 8
click at [290, 15] on div "Select Items for Treatment Plan" at bounding box center [196, 18] width 191 height 8
click at [296, 16] on icon "close" at bounding box center [294, 18] width 6 height 6
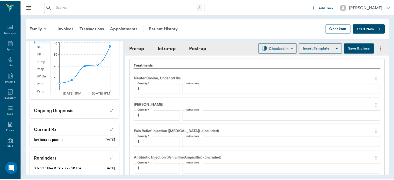
scroll to position [448, 0]
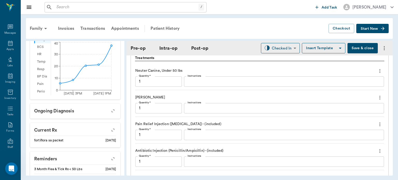
click at [360, 48] on button "Save & close" at bounding box center [363, 48] width 30 height 10
type input "1.00"
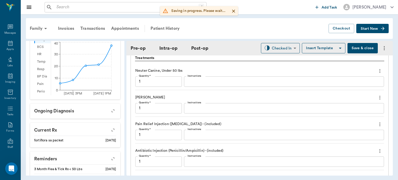
type input "1.00"
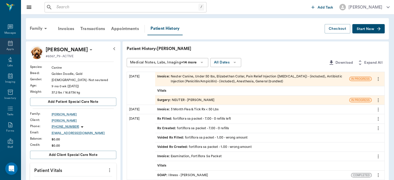
click at [9, 45] on icon at bounding box center [10, 43] width 6 height 6
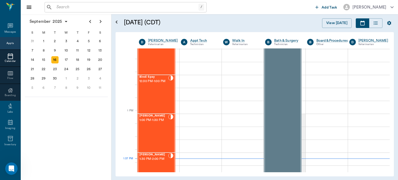
scroll to position [325, 0]
click at [155, 85] on span "12:30 PM - 1:00 PM" at bounding box center [153, 81] width 29 height 5
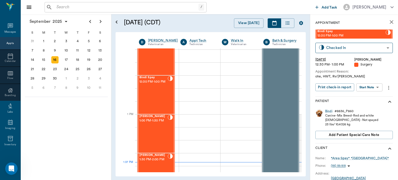
click at [375, 90] on body "/ ​ Add Task [PERSON_NAME] Nectar Messages Appts Calendar Flow Boarding Labs Im…" at bounding box center [199, 90] width 398 height 180
click at [370, 109] on button "View Surgery" at bounding box center [365, 106] width 21 height 6
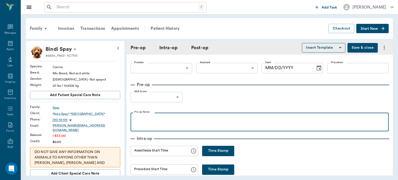
click at [261, 121] on p at bounding box center [259, 118] width 253 height 6
type input "63ec2f075fda476ae8351a4d"
type input "63ec2e7e52e12b0ba117b124"
type input "SPAY"
type input "1"
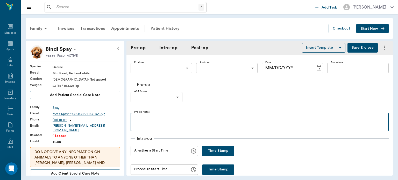
radio input "true"
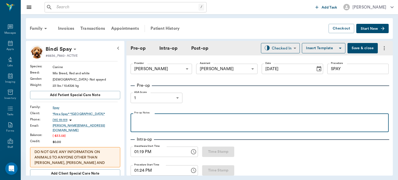
type input "[DATE]"
type input "01:19 PM"
type input "01:24 PM"
type input "01:19 PM"
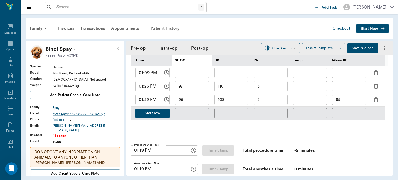
click at [160, 118] on button "Start row" at bounding box center [152, 114] width 34 height 10
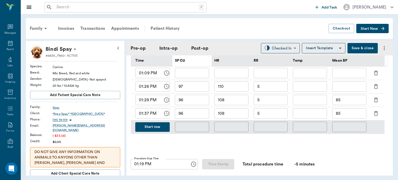
click at [234, 117] on input "108" at bounding box center [231, 113] width 34 height 10
type input "104"
click at [198, 118] on input "96" at bounding box center [192, 113] width 34 height 10
type input "95"
click at [348, 114] on input "85" at bounding box center [349, 113] width 34 height 10
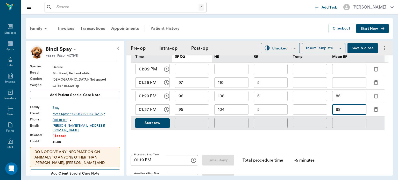
scroll to position [265, 0]
type input "88"
click at [266, 111] on input "5" at bounding box center [271, 109] width 34 height 10
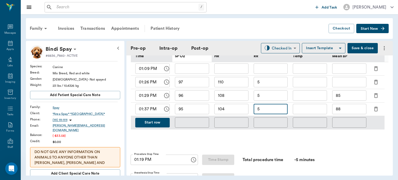
type input "5"
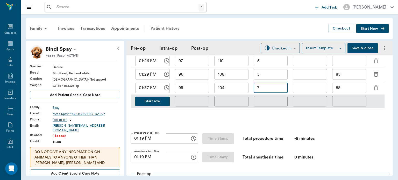
scroll to position [285, 0]
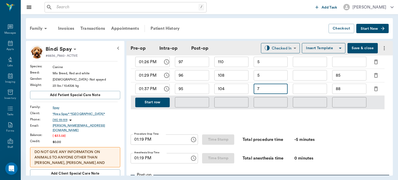
type input "7"
click at [155, 107] on button "Start row" at bounding box center [152, 103] width 34 height 10
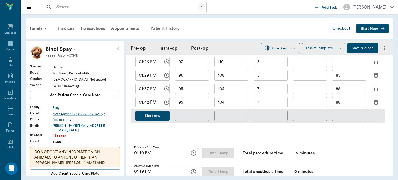
click at [234, 103] on input "104" at bounding box center [231, 102] width 34 height 10
type input "103"
click at [199, 112] on div "​" at bounding box center [191, 115] width 39 height 13
click at [193, 107] on input "95" at bounding box center [192, 102] width 34 height 10
type input "96"
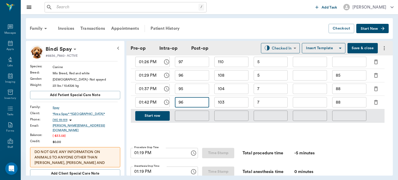
click at [272, 105] on input "7" at bounding box center [271, 102] width 34 height 10
type input "7"
type input "8"
click at [348, 107] on input "88" at bounding box center [349, 102] width 34 height 10
type input "8"
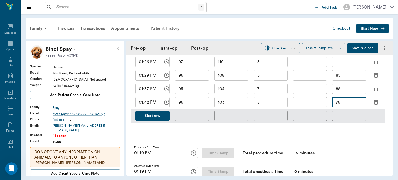
type input "76"
click at [361, 49] on button "Save & close" at bounding box center [363, 48] width 30 height 10
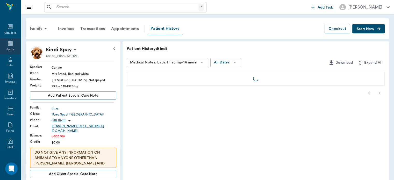
click at [7, 43] on icon at bounding box center [10, 43] width 6 height 6
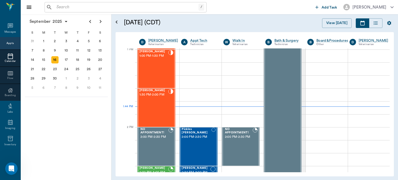
scroll to position [390, 0]
click at [43, 60] on div "15" at bounding box center [43, 59] width 7 height 7
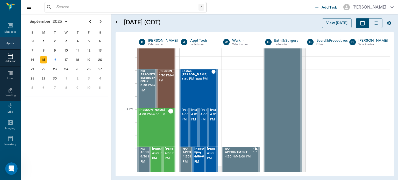
scroll to position [574, 0]
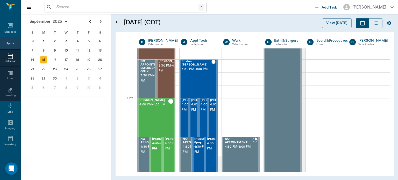
click at [156, 118] on div "[PERSON_NAME] 4:00 PM - 4:30 PM" at bounding box center [153, 118] width 29 height 38
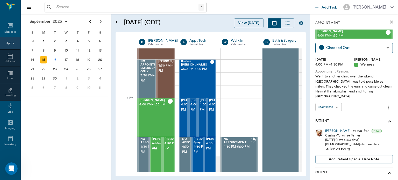
click at [332, 129] on div "[PERSON_NAME]" at bounding box center [337, 131] width 25 height 4
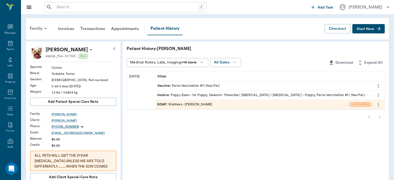
click at [44, 27] on icon at bounding box center [46, 28] width 6 height 6
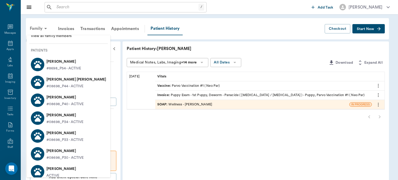
scroll to position [10, 0]
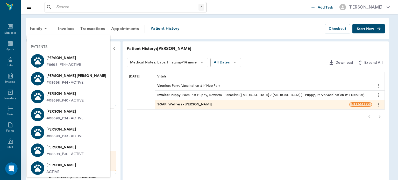
click at [68, 80] on p "[PERSON_NAME] [PERSON_NAME]" at bounding box center [76, 76] width 60 height 8
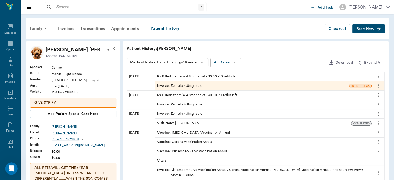
click at [43, 26] on icon at bounding box center [46, 28] width 6 height 6
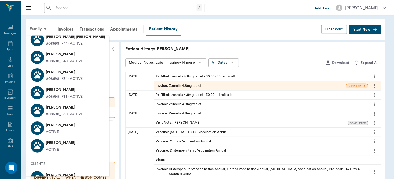
scroll to position [44, 0]
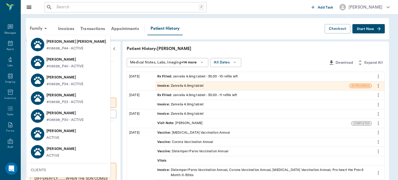
click at [74, 97] on p "[PERSON_NAME]" at bounding box center [64, 95] width 37 height 8
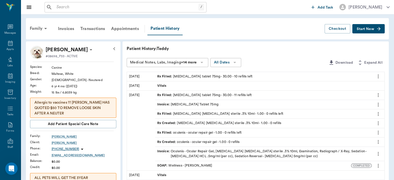
click at [194, 75] on div "Rx Filled : [MEDICAL_DATA] tablet 75mg - 30.00 - 10 refills left" at bounding box center [204, 76] width 95 height 5
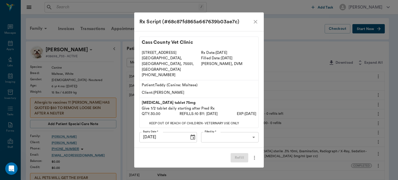
click at [256, 25] on icon "close" at bounding box center [255, 22] width 6 height 6
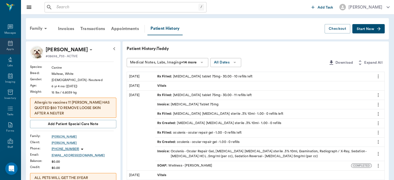
click at [9, 44] on icon at bounding box center [10, 43] width 6 height 6
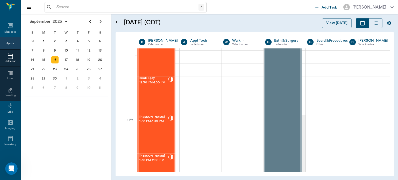
scroll to position [319, 0]
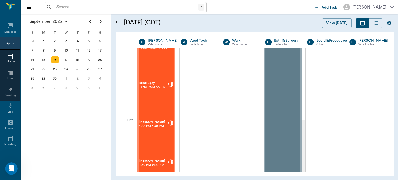
click at [157, 90] on span "12:30 PM - 1:00 PM" at bounding box center [153, 87] width 29 height 5
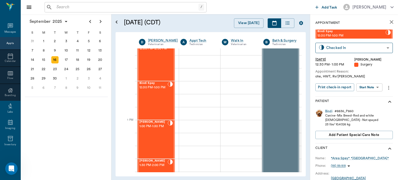
click at [373, 87] on body "/ ​ Add Task [PERSON_NAME] Nectar Messages Appts Calendar Flow Boarding Labs Im…" at bounding box center [199, 90] width 398 height 180
click at [371, 105] on button "View Surgery" at bounding box center [365, 106] width 21 height 6
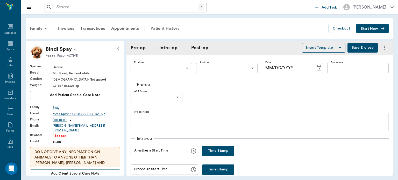
type input "63ec2f075fda476ae8351a4d"
type input "63ec2e7e52e12b0ba117b124"
type input "SPAY"
type input "1"
radio input "true"
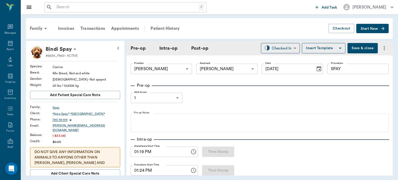
type input "[DATE]"
type input "01:19 PM"
type input "01:24 PM"
type input "01:19 PM"
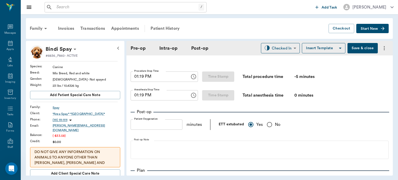
scroll to position [362, 0]
click at [138, 78] on input "01:19 PM" at bounding box center [159, 76] width 56 height 10
click at [137, 73] on label "Procedure Stop Time" at bounding box center [146, 71] width 25 height 4
click at [137, 73] on input "04:07 PM" at bounding box center [159, 76] width 56 height 10
click at [138, 81] on input "04:07 PM" at bounding box center [159, 76] width 56 height 10
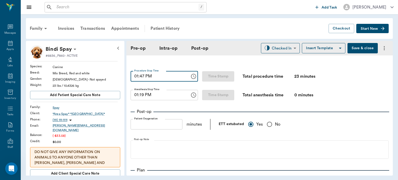
type input "01:47 PM"
click at [136, 99] on input "01:19 PM" at bounding box center [159, 95] width 56 height 10
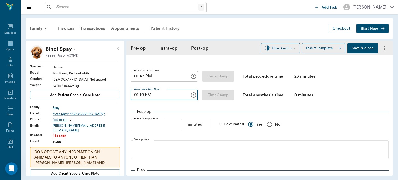
click at [141, 97] on input "01:19 PM" at bounding box center [159, 95] width 56 height 10
type input "01:47 PM"
click at [285, 51] on body "/ ​ Add Task [PERSON_NAME] Nectar Messages Appts Labs Imaging Inventory Tasks F…" at bounding box center [199, 90] width 398 height 180
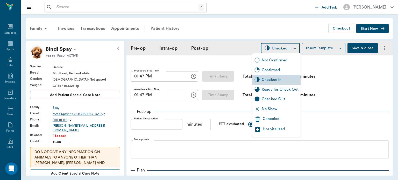
click at [290, 90] on div "Ready for Check Out" at bounding box center [280, 90] width 37 height 6
type input "READY_TO_CHECKOUT"
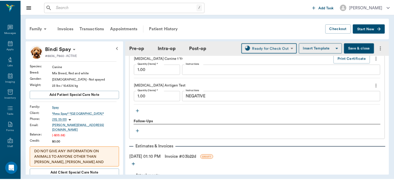
scroll to position [640, 0]
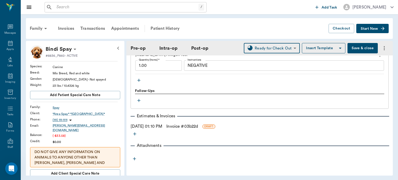
click at [197, 124] on link "Invoice # 03b22d" at bounding box center [182, 126] width 32 height 6
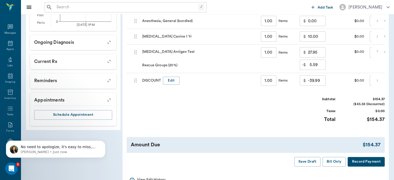
scroll to position [256, 0]
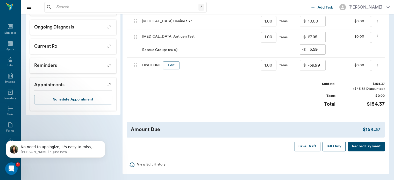
click at [333, 147] on button "Bill Only" at bounding box center [334, 147] width 23 height 10
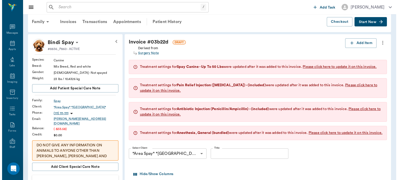
scroll to position [0, 0]
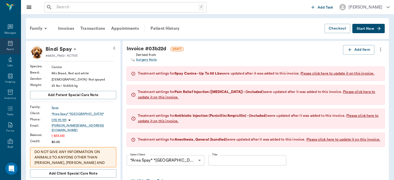
click at [7, 45] on icon at bounding box center [10, 43] width 6 height 6
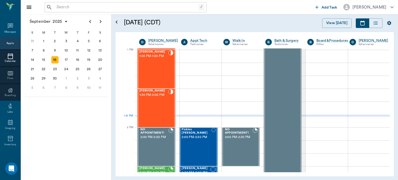
scroll to position [390, 0]
click at [153, 101] on div "[PERSON_NAME] 1:30 PM - 2:00 PM" at bounding box center [153, 108] width 29 height 38
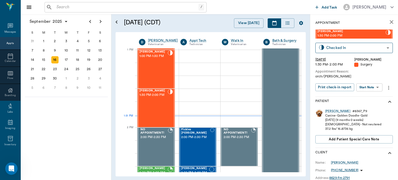
click at [373, 87] on body "/ ​ Add Task [PERSON_NAME] Nectar Messages Appts Calendar Flow Boarding Labs Im…" at bounding box center [199, 90] width 398 height 180
click at [372, 108] on button "View Surgery" at bounding box center [365, 106] width 21 height 6
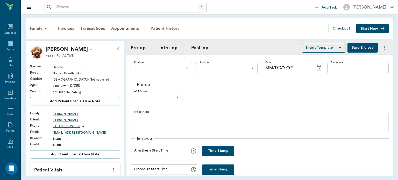
type input "63ec2f075fda476ae8351a4d"
type input "63ec2e7e52e12b0ba117b124"
type input "NEUTER"
type input "1"
radio input "true"
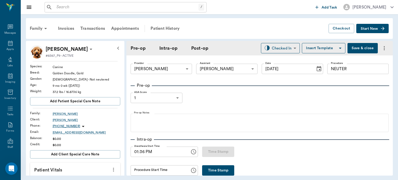
type input "[DATE]"
type input "01:36 PM"
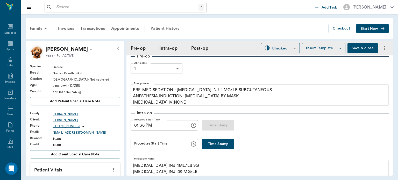
scroll to position [31, 0]
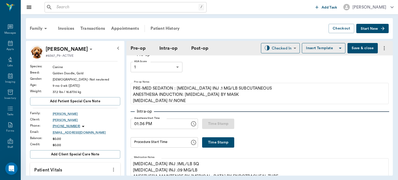
click at [214, 145] on button "Time Stamp" at bounding box center [218, 142] width 32 height 10
type input "01:51 PM"
click at [355, 50] on button "Save & close" at bounding box center [363, 48] width 30 height 10
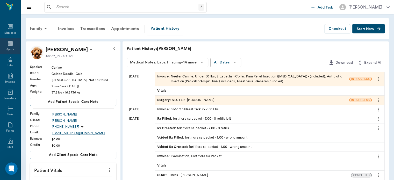
click at [10, 49] on div "Appts" at bounding box center [9, 49] width 7 height 4
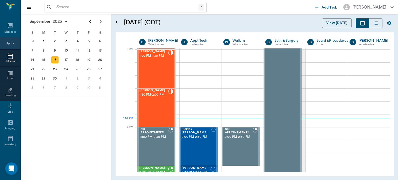
scroll to position [390, 0]
click at [152, 68] on div "[PERSON_NAME] 1:00 PM - 1:30 PM" at bounding box center [153, 69] width 29 height 38
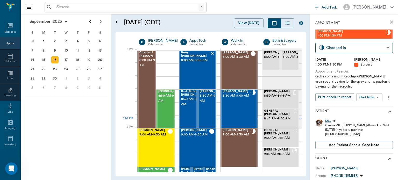
scroll to position [390, 0]
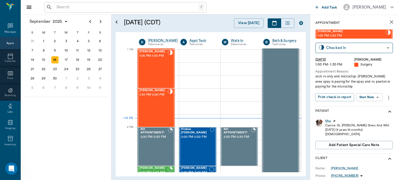
click at [373, 96] on body "/ ​ Add Task Dr. Bert Ellsworth Nectar Messages Appts Calendar Flow Boarding La…" at bounding box center [199, 90] width 398 height 180
click at [369, 115] on button "Start Surgery" at bounding box center [365, 116] width 21 height 6
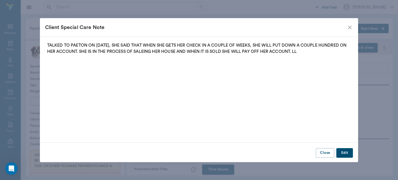
type input "63ec2f075fda476ae8351a4d"
type input "[DATE]"
click at [351, 27] on icon "close" at bounding box center [350, 27] width 6 height 6
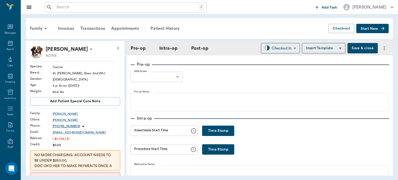
scroll to position [27, 0]
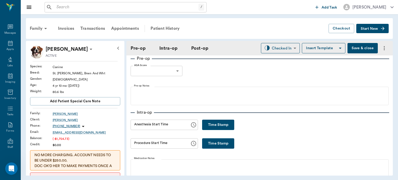
click at [212, 129] on button "Time Stamp" at bounding box center [218, 125] width 32 height 10
type input "01:53 PM"
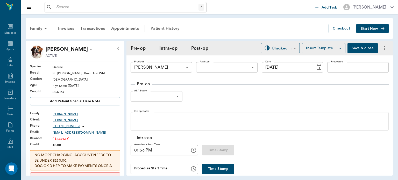
scroll to position [0, 0]
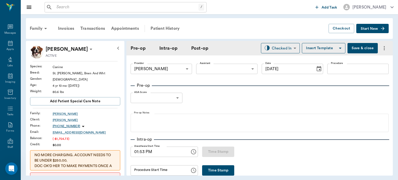
click at [223, 67] on body "/ ​ Add Task Dr. Bert Ellsworth Nectar Messages Appts Labs Imaging Inventory Ta…" at bounding box center [199, 90] width 398 height 180
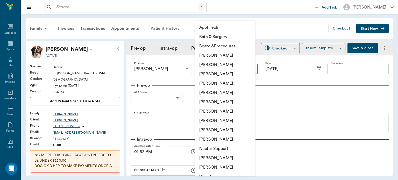
click at [216, 124] on li "[PERSON_NAME]" at bounding box center [225, 120] width 60 height 9
type input "63ec2e7e52e12b0ba117b124"
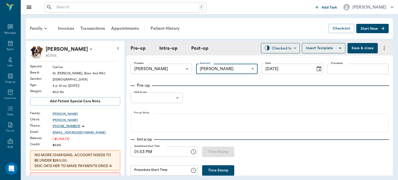
click at [350, 69] on input "Procedure" at bounding box center [357, 69] width 61 height 10
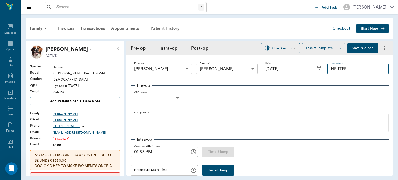
type input "NEUTER"
click at [174, 95] on body "/ ​ Add Task Dr. Bert Ellsworth Nectar Messages Appts Labs Imaging Inventory Ta…" at bounding box center [199, 90] width 398 height 180
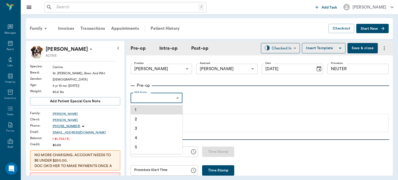
click at [148, 109] on li "1" at bounding box center [157, 109] width 52 height 9
type input "1"
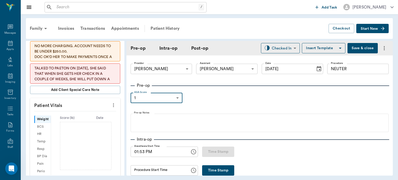
scroll to position [110, 0]
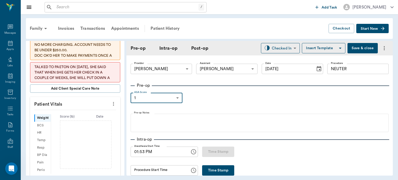
click at [111, 103] on icon "more" at bounding box center [114, 104] width 6 height 6
click at [79, 111] on span "Enter Vitals" at bounding box center [88, 112] width 44 height 5
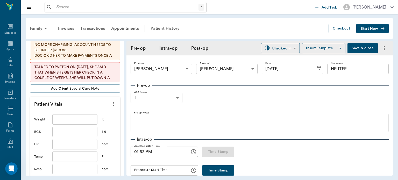
click at [73, 118] on input "text" at bounding box center [74, 119] width 45 height 10
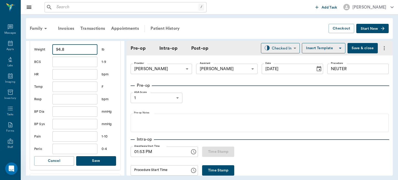
scroll to position [192, 0]
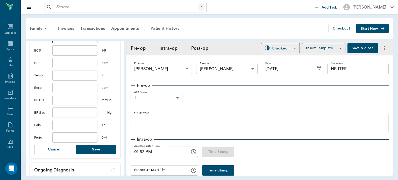
type input "94.8"
click at [106, 147] on button "Save" at bounding box center [96, 150] width 40 height 10
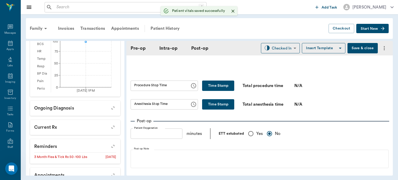
click at [250, 136] on input "Yes" at bounding box center [250, 133] width 11 height 11
radio input "true"
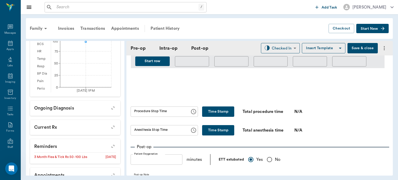
scroll to position [279, 0]
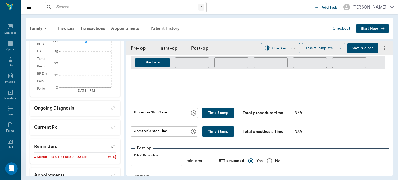
click at [324, 48] on button "Insert Template" at bounding box center [324, 48] width 44 height 10
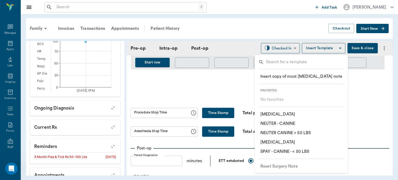
click at [305, 132] on p "​ NEUTER CANINE > 50 LBS" at bounding box center [286, 133] width 50 height 6
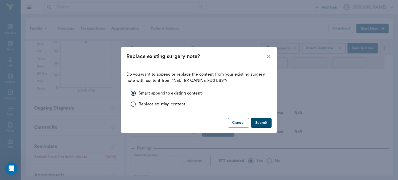
click at [257, 120] on button "Submit" at bounding box center [261, 123] width 20 height 10
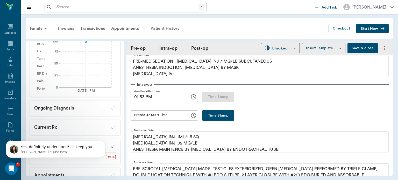
scroll to position [63, 0]
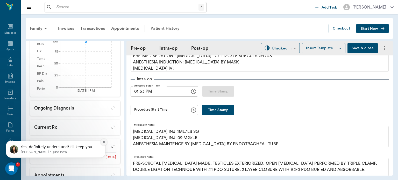
click at [104, 142] on icon "Dismiss notification" at bounding box center [104, 142] width 2 height 2
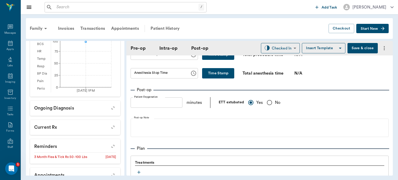
scroll to position [363, 0]
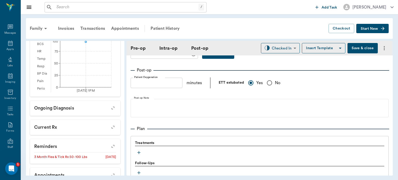
click at [139, 153] on icon "button" at bounding box center [138, 152] width 3 height 3
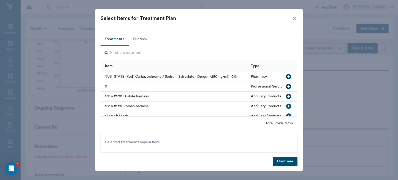
click at [146, 39] on button "Bundles" at bounding box center [139, 39] width 23 height 12
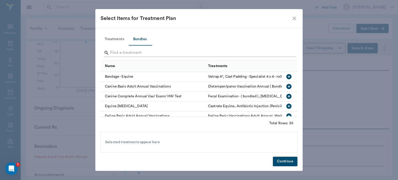
click at [121, 51] on input "Search" at bounding box center [199, 53] width 179 height 8
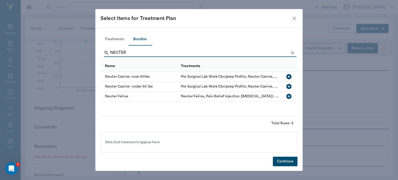
type input "NEUTER"
click at [287, 79] on icon "button" at bounding box center [288, 76] width 5 height 5
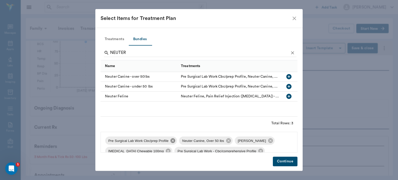
click at [170, 143] on icon at bounding box center [173, 141] width 6 height 6
click at [194, 142] on icon at bounding box center [196, 140] width 5 height 5
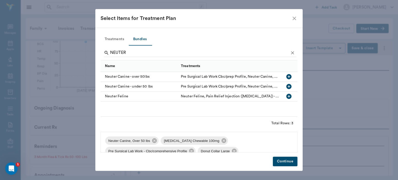
click at [190, 153] on div "Treatments Bundles NEUTER Name Treatments Neuter Canine - over 50lbs Pre Surgic…" at bounding box center [198, 100] width 207 height 144
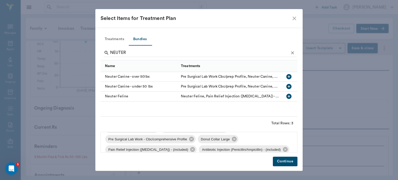
scroll to position [9, 0]
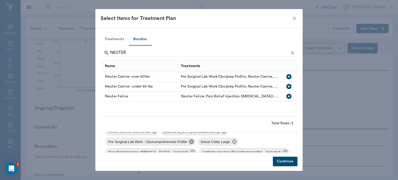
click at [193, 142] on icon at bounding box center [191, 141] width 5 height 5
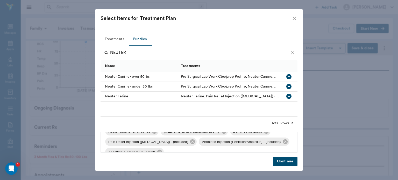
scroll to position [0, 0]
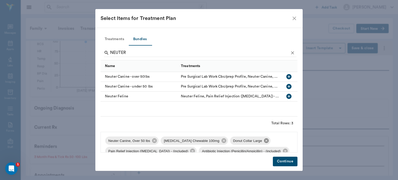
click at [264, 140] on icon at bounding box center [266, 140] width 5 height 5
click at [284, 163] on button "Continue" at bounding box center [285, 162] width 25 height 10
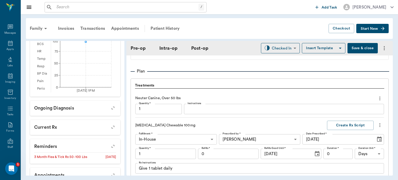
scroll to position [420, 0]
click at [380, 123] on icon "more" at bounding box center [380, 125] width 1 height 4
click at [337, 143] on span "Delete" at bounding box center [355, 143] width 44 height 5
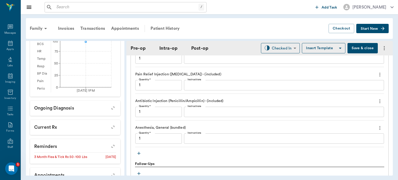
scroll to position [472, 0]
click at [139, 152] on icon "button" at bounding box center [138, 152] width 3 height 3
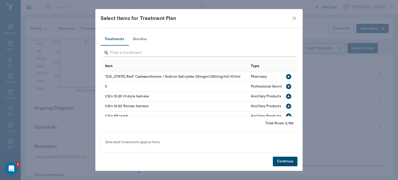
click at [128, 52] on input "Search" at bounding box center [199, 53] width 179 height 8
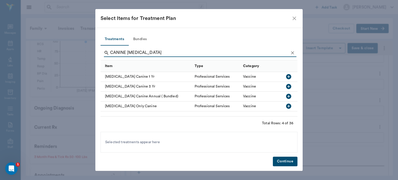
type input "CANINE RABIES"
click at [291, 76] on icon "button" at bounding box center [288, 76] width 5 height 5
click at [289, 162] on button "Continue" at bounding box center [285, 162] width 25 height 10
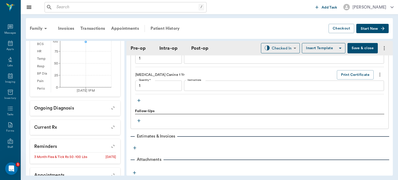
scroll to position [564, 0]
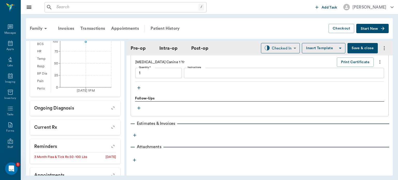
click at [139, 86] on icon "button" at bounding box center [138, 87] width 5 height 5
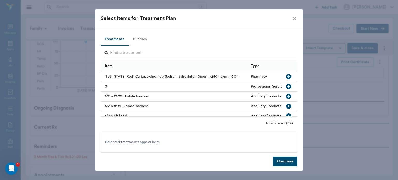
click at [124, 51] on input "Search" at bounding box center [199, 53] width 179 height 8
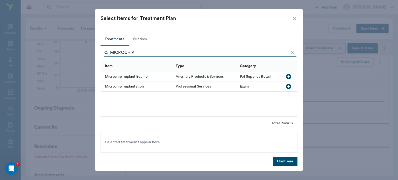
type input "MICROCHIP"
click at [288, 87] on icon "button" at bounding box center [288, 86] width 5 height 5
click at [282, 163] on button "Continue" at bounding box center [285, 162] width 25 height 10
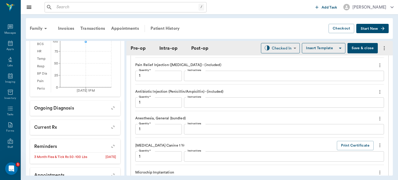
scroll to position [478, 0]
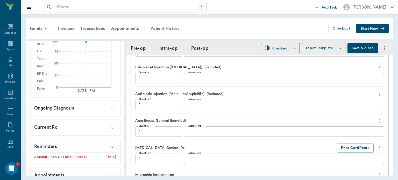
click at [357, 47] on button "Save & close" at bounding box center [363, 48] width 30 height 10
type input "1.00"
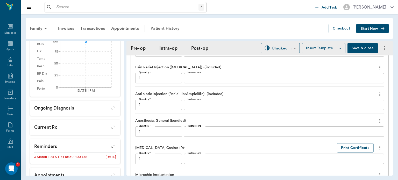
type input "1.00"
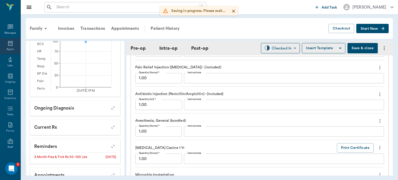
click at [7, 48] on div "Appts" at bounding box center [9, 49] width 7 height 4
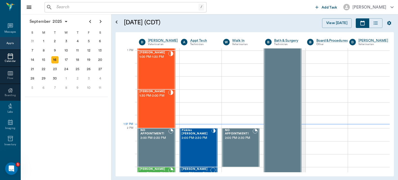
scroll to position [389, 0]
click at [156, 108] on div "[PERSON_NAME] 1:30 PM - 2:00 PM" at bounding box center [153, 109] width 29 height 38
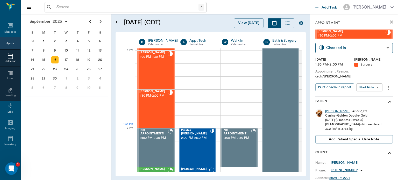
click at [374, 86] on body "/ ​ Add Task Dr. Bert Ellsworth Nectar Messages Appts Calendar Flow Boarding La…" at bounding box center [199, 90] width 398 height 180
click at [371, 107] on button "View Surgery" at bounding box center [365, 106] width 21 height 6
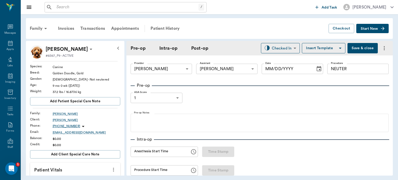
type input "63ec2f075fda476ae8351a4d"
type input "63ec2e7e52e12b0ba117b124"
type input "NEUTER"
type input "1"
radio input "true"
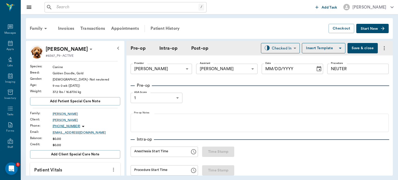
type input "[DATE]"
type input "01:36 PM"
type input "01:51 PM"
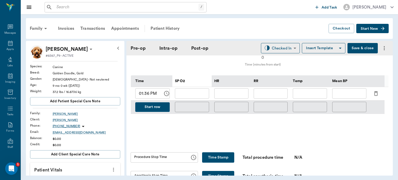
scroll to position [242, 0]
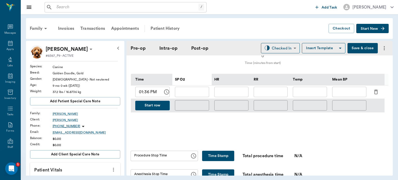
click at [151, 106] on button "Start row" at bounding box center [152, 106] width 34 height 10
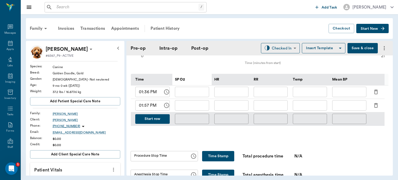
click at [230, 104] on input "text" at bounding box center [231, 105] width 34 height 10
type input "107"
click at [194, 106] on input "text" at bounding box center [192, 105] width 34 height 10
type input "99"
click at [269, 106] on input "text" at bounding box center [271, 105] width 34 height 10
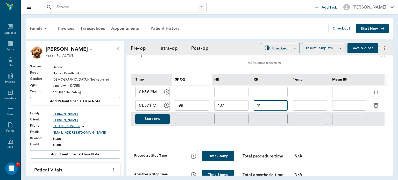
type input "11"
click at [345, 109] on input "text" at bounding box center [349, 105] width 34 height 10
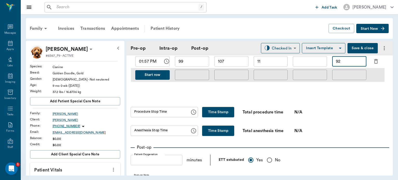
scroll to position [283, 0]
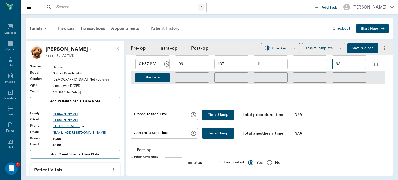
type input "92"
click at [356, 50] on button "Save & close" at bounding box center [363, 48] width 30 height 10
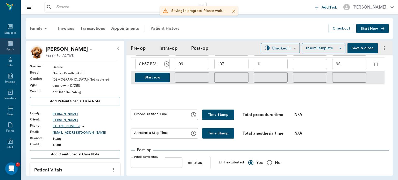
click at [7, 44] on icon at bounding box center [10, 43] width 6 height 6
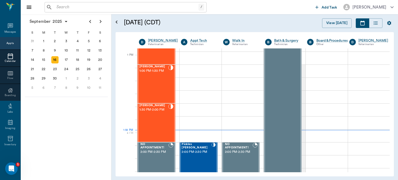
scroll to position [373, 0]
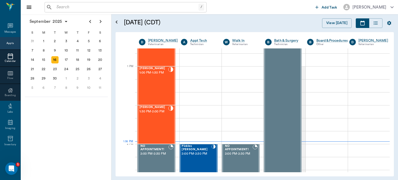
click at [154, 82] on div "[PERSON_NAME] 1:00 PM - 1:30 PM" at bounding box center [153, 86] width 29 height 38
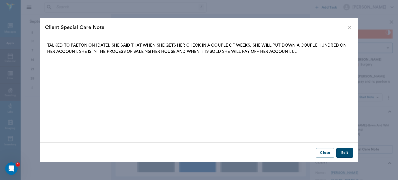
click at [350, 26] on icon "close" at bounding box center [350, 27] width 6 height 6
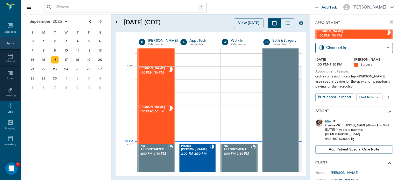
click at [370, 95] on body "/ ​ Add Task Dr. Bert Ellsworth Nectar Messages Appts Calendar Flow Boarding La…" at bounding box center [199, 90] width 398 height 180
click at [372, 117] on button "View Surgery" at bounding box center [365, 116] width 21 height 6
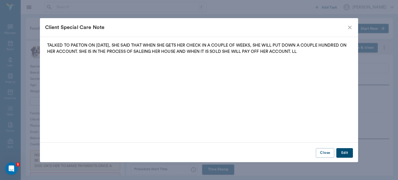
type input "63ec2f075fda476ae8351a4d"
type input "63ec2e7e52e12b0ba117b124"
type input "NEUTER"
type input "1"
radio input "true"
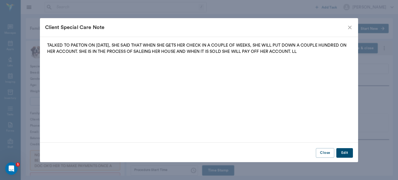
click at [351, 27] on icon "close" at bounding box center [350, 27] width 6 height 6
type input "[DATE]"
type input "01:53 PM"
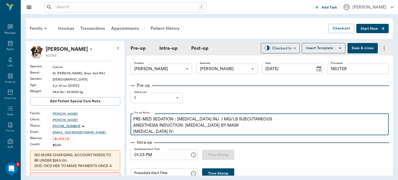
click at [173, 132] on p "PRE-MED SEDATION : [MEDICAL_DATA] INJ .1 MG/LB SUBCUTANEOUS ANESTHESIA INDUCTIO…" at bounding box center [259, 125] width 253 height 19
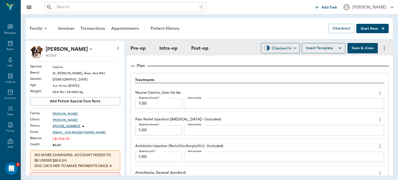
scroll to position [427, 0]
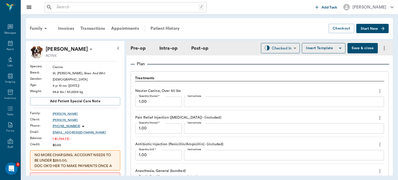
click at [377, 90] on icon "more" at bounding box center [380, 91] width 6 height 6
click at [339, 110] on span "Delete" at bounding box center [355, 109] width 44 height 5
click at [380, 91] on icon "more" at bounding box center [380, 91] width 1 height 4
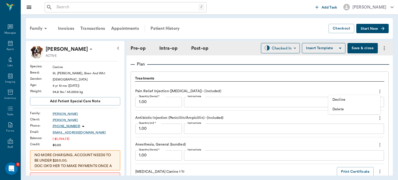
click at [339, 111] on span "Delete" at bounding box center [355, 109] width 44 height 5
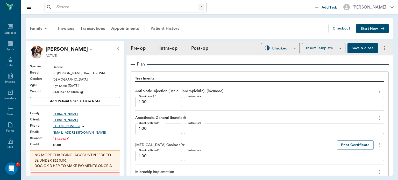
click at [380, 91] on icon "more" at bounding box center [380, 91] width 1 height 4
click at [344, 111] on span "Delete" at bounding box center [355, 109] width 44 height 5
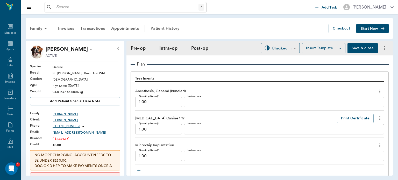
click at [380, 92] on icon "more" at bounding box center [380, 91] width 1 height 4
click at [353, 111] on span "Delete" at bounding box center [355, 109] width 44 height 5
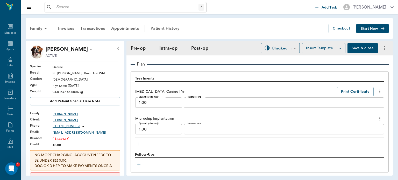
click at [137, 142] on icon "button" at bounding box center [138, 144] width 5 height 5
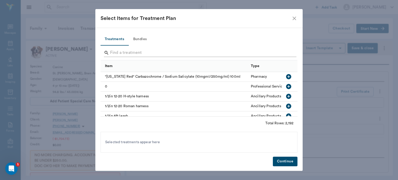
click at [114, 50] on input "Search" at bounding box center [199, 53] width 179 height 8
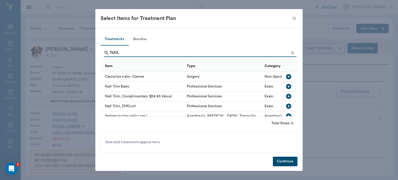
type input "NAIL"
click at [286, 86] on icon "button" at bounding box center [288, 86] width 5 height 5
click at [288, 159] on button "Continue" at bounding box center [285, 162] width 25 height 10
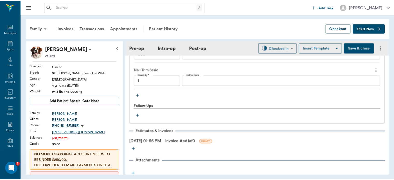
scroll to position [516, 0]
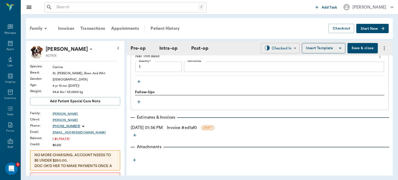
click at [281, 49] on body "/ ​ Add Task Dr. Bert Ellsworth Nectar Messages Appts Labs Imaging Inventory Ta…" at bounding box center [199, 90] width 398 height 180
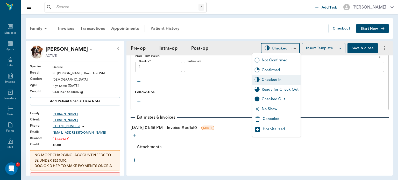
click at [280, 89] on div "Ready for Check Out" at bounding box center [280, 90] width 37 height 6
type input "READY_TO_CHECKOUT"
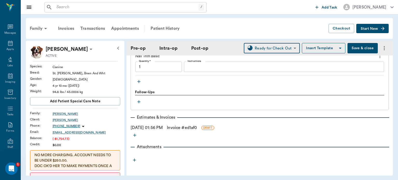
click at [191, 125] on link "Invoice # ed1af0" at bounding box center [182, 128] width 30 height 6
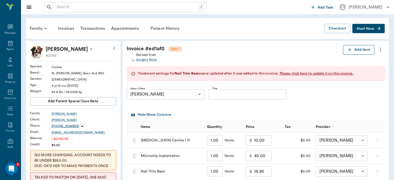
click at [361, 49] on button "Add Item" at bounding box center [358, 50] width 31 height 10
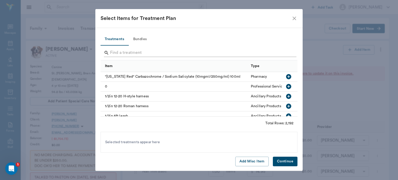
click at [121, 51] on input "Search" at bounding box center [199, 53] width 179 height 8
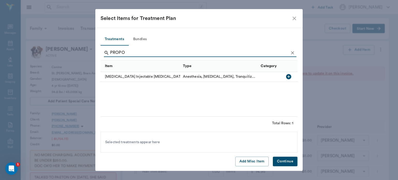
type input "PROPO"
click at [288, 78] on icon "button" at bounding box center [288, 76] width 5 height 5
click at [283, 163] on button "Continue" at bounding box center [285, 162] width 25 height 10
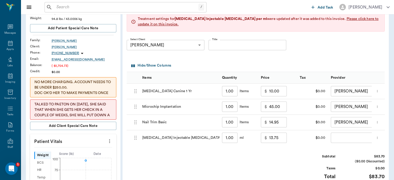
scroll to position [76, 0]
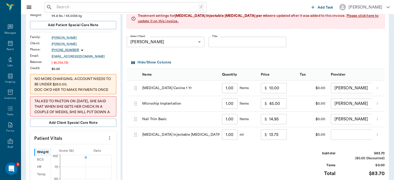
click at [227, 135] on input "1.00" at bounding box center [230, 135] width 16 height 10
type input "2"
type input "15.00"
type input "20"
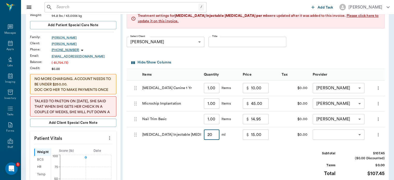
type input "37.50"
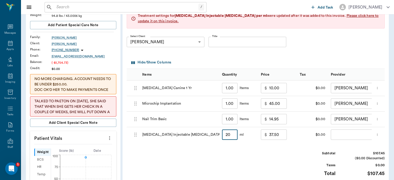
type input "20"
click at [345, 133] on body "/ ​ Add Task Dr. Bert Ellsworth Nectar Messages Appts Labs Imaging Inventory Ta…" at bounding box center [197, 125] width 394 height 403
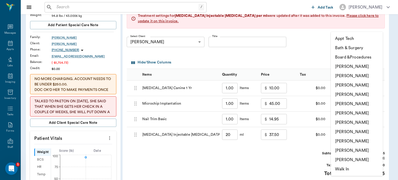
click at [361, 95] on li "[PERSON_NAME]" at bounding box center [357, 94] width 52 height 9
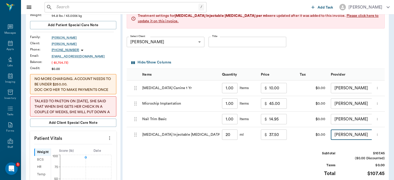
type input "none-63ec2f075fda476ae8351a4d"
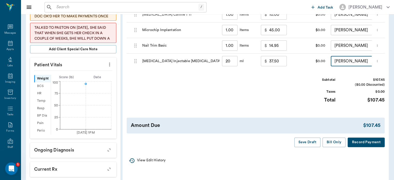
scroll to position [146, 0]
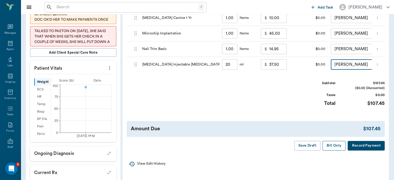
click at [334, 151] on button "Bill Only" at bounding box center [334, 146] width 23 height 10
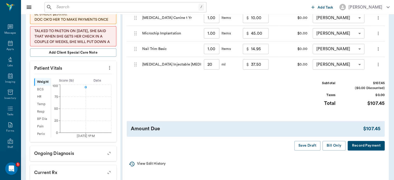
type input "20.00"
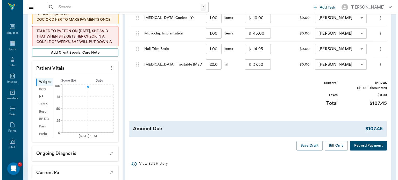
scroll to position [0, 0]
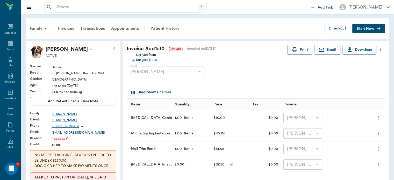
click at [90, 49] on icon at bounding box center [91, 49] width 3 height 1
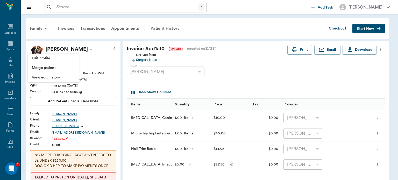
click at [47, 59] on span "Edit profile" at bounding box center [54, 58] width 44 height 5
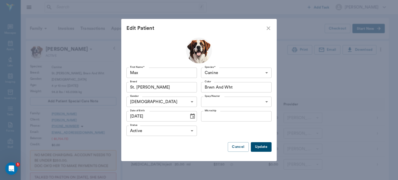
click at [216, 117] on input "Microchip" at bounding box center [236, 116] width 71 height 10
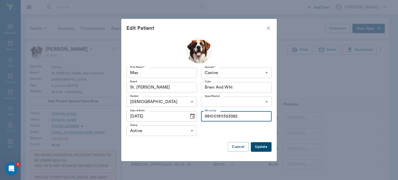
type input "991001911363382"
click at [268, 149] on button "Update" at bounding box center [261, 147] width 21 height 10
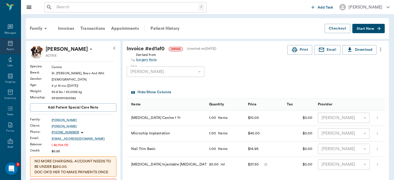
click at [8, 45] on icon at bounding box center [10, 43] width 6 height 6
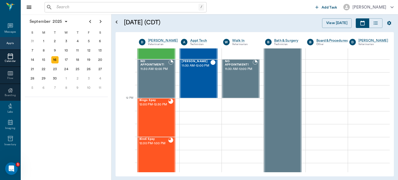
scroll to position [264, 0]
click at [154, 117] on div "Bingo Spay 12:00 PM - 12:30 PM" at bounding box center [153, 118] width 29 height 38
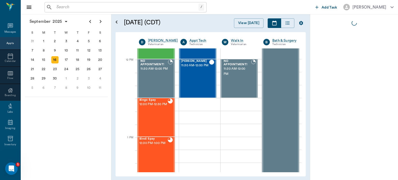
scroll to position [302, 0]
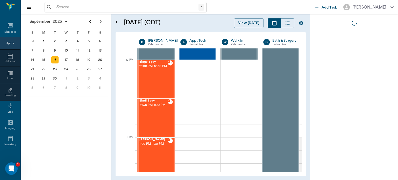
click at [151, 108] on span "12:30 PM - 1:00 PM" at bounding box center [153, 105] width 28 height 5
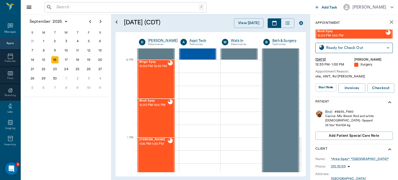
click at [151, 117] on div "Bindi Spay 12:30 PM - 1:00 PM" at bounding box center [153, 118] width 28 height 38
click at [330, 112] on div "Bindi" at bounding box center [328, 112] width 7 height 4
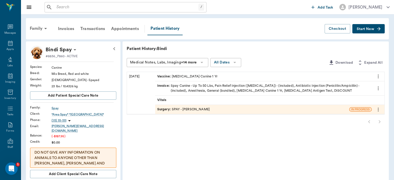
click at [170, 109] on span "Surgery :" at bounding box center [164, 109] width 15 height 5
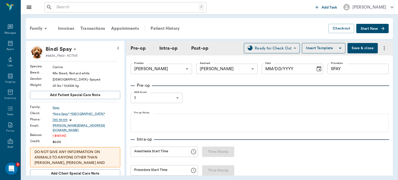
type input "63ec2f075fda476ae8351a4d"
type input "63ec2e7e52e12b0ba117b124"
type input "SPAY"
type input "1"
radio input "true"
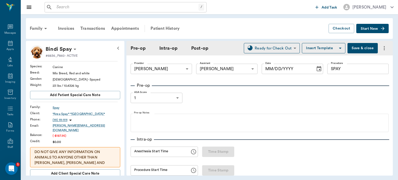
type input "[DATE]"
type input "01:19 PM"
type input "01:24 PM"
type input "01:47 PM"
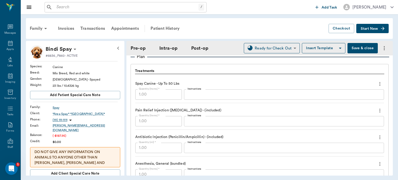
scroll to position [477, 0]
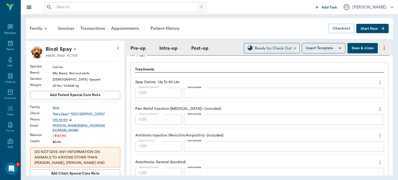
click at [377, 84] on icon "more" at bounding box center [380, 82] width 6 height 6
click at [377, 81] on div at bounding box center [199, 90] width 398 height 180
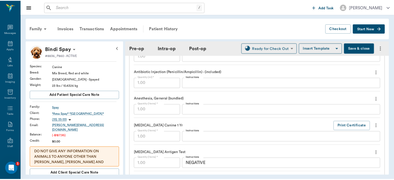
scroll to position [640, 0]
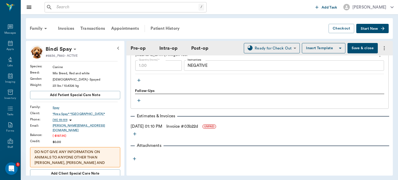
click at [158, 128] on div "09/16/2025 01:10 PM Invoice # 03b22d UNPAID" at bounding box center [260, 126] width 258 height 6
click at [195, 128] on link "Invoice # 03b22d" at bounding box center [182, 126] width 32 height 6
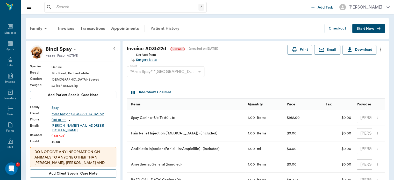
click at [164, 27] on div "Patient History" at bounding box center [165, 28] width 35 height 12
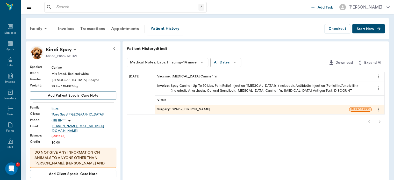
click at [378, 87] on icon "more" at bounding box center [378, 89] width 1 height 4
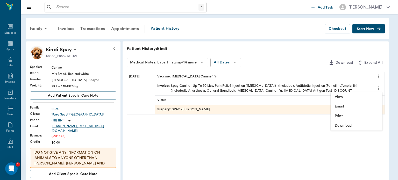
click at [306, 54] on div at bounding box center [199, 90] width 398 height 180
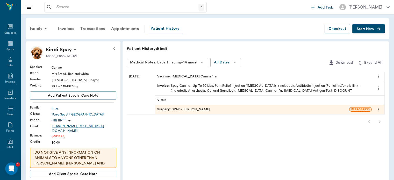
click at [88, 29] on div "Transactions" at bounding box center [92, 29] width 31 height 12
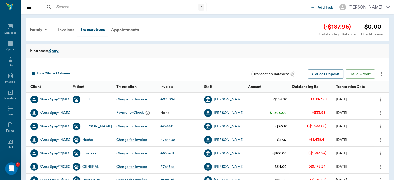
click at [65, 29] on div "Invoices" at bounding box center [66, 30] width 22 height 12
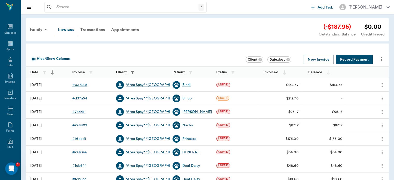
click at [382, 85] on icon "more" at bounding box center [382, 85] width 1 height 4
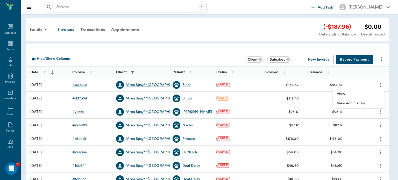
click at [356, 104] on span "View edit history" at bounding box center [359, 103] width 44 height 5
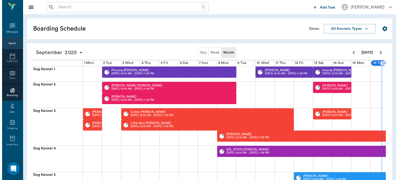
scroll to position [0, 219]
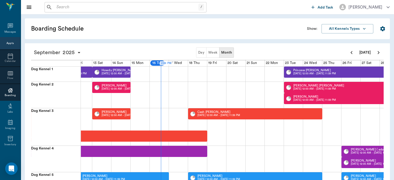
click at [8, 43] on div "Appts" at bounding box center [9, 43] width 7 height 4
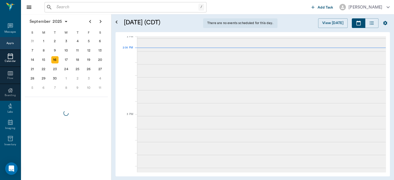
click at [4, 32] on div "Messages" at bounding box center [10, 32] width 12 height 4
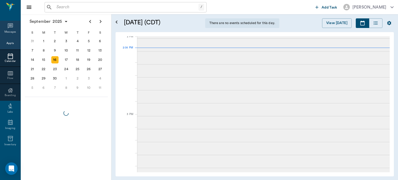
scroll to position [468, 0]
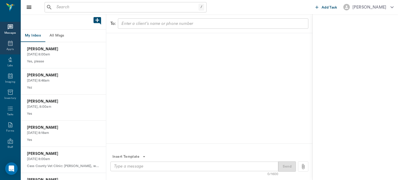
click at [8, 44] on icon at bounding box center [10, 43] width 5 height 5
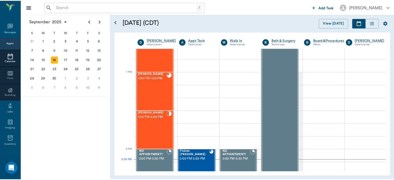
scroll to position [368, 0]
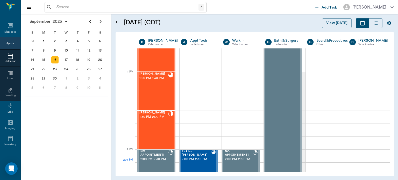
click at [150, 129] on div "Cody Steward 1:30 PM - 2:00 PM" at bounding box center [153, 130] width 29 height 38
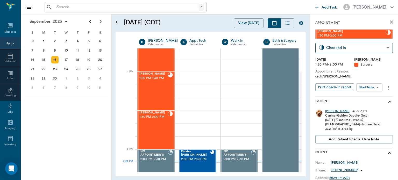
click at [330, 112] on div "[PERSON_NAME]" at bounding box center [337, 111] width 25 height 4
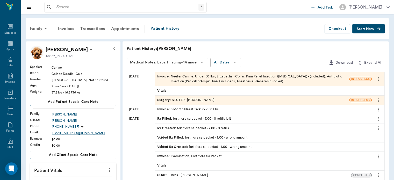
click at [378, 79] on icon "more" at bounding box center [378, 79] width 1 height 4
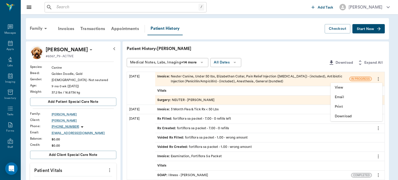
click at [306, 45] on div at bounding box center [199, 90] width 398 height 180
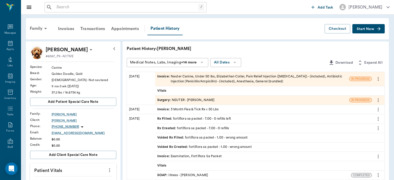
click at [165, 78] on span "Invoice :" at bounding box center [163, 79] width 13 height 10
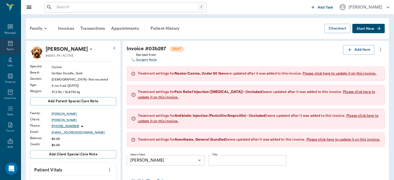
click at [7, 44] on icon at bounding box center [10, 43] width 6 height 6
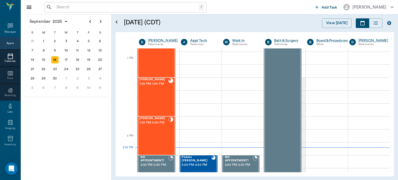
scroll to position [384, 0]
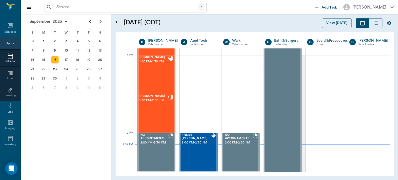
click at [151, 111] on div "[PERSON_NAME] 1:30 PM - 2:00 PM" at bounding box center [153, 114] width 29 height 38
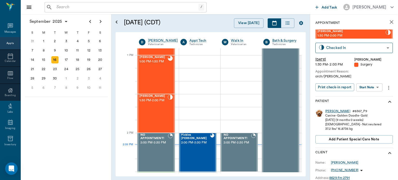
click at [329, 112] on div "[PERSON_NAME]" at bounding box center [337, 111] width 25 height 4
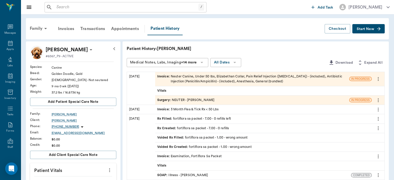
click at [160, 100] on span "Surgery :" at bounding box center [164, 100] width 15 height 5
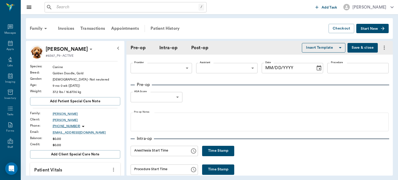
type input "63ec2f075fda476ae8351a4d"
type input "63ec2e7e52e12b0ba117b124"
type input "NEUTER"
type input "1"
radio input "true"
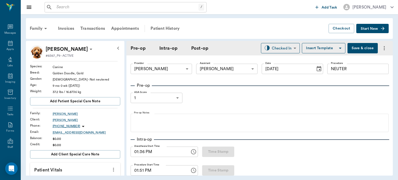
type input "[DATE]"
type input "01:36 PM"
type input "01:51 PM"
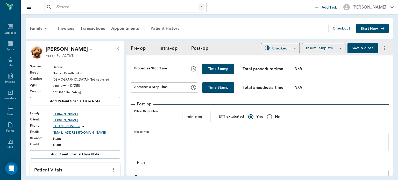
scroll to position [330, 0]
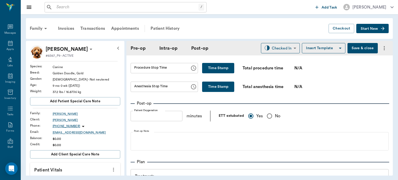
click at [218, 63] on button "Time Stamp" at bounding box center [218, 68] width 32 height 10
click at [141, 67] on input "02:09 PM" at bounding box center [159, 68] width 56 height 10
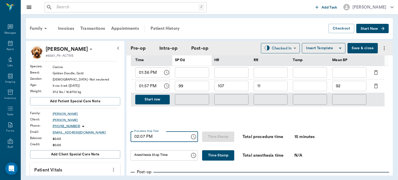
scroll to position [260, 0]
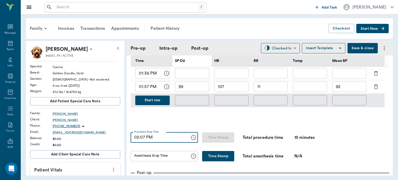
type input "02:07 PM"
click at [221, 156] on button "Time Stamp" at bounding box center [218, 156] width 32 height 10
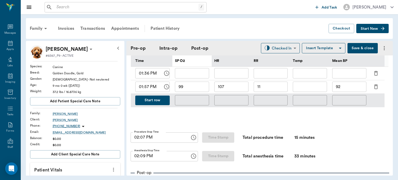
click at [142, 158] on input "02:09 PM" at bounding box center [159, 156] width 56 height 10
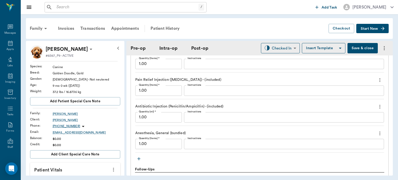
scroll to position [515, 0]
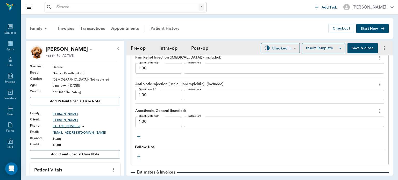
type input "02:07 PM"
click at [285, 46] on body "/ ​ Add Task Dr. Bert Ellsworth Nectar Messages Appts Labs Imaging Inventory Ta…" at bounding box center [199, 90] width 398 height 180
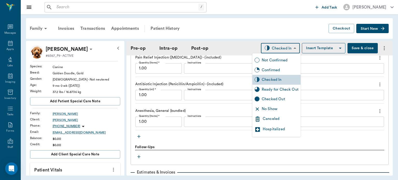
click at [283, 90] on div "Ready for Check Out" at bounding box center [280, 90] width 37 height 6
type input "READY_TO_CHECKOUT"
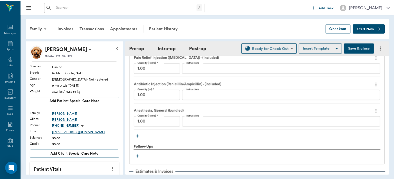
scroll to position [570, 0]
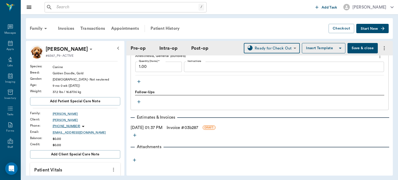
click at [194, 126] on link "Invoice # 03b287" at bounding box center [183, 128] width 32 height 6
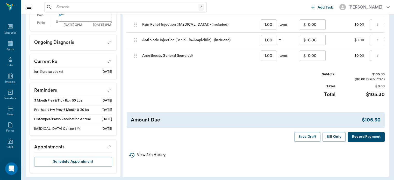
scroll to position [213, 0]
click at [334, 142] on button "Bill Only" at bounding box center [334, 137] width 23 height 10
click at [6, 49] on div "Appts" at bounding box center [9, 49] width 7 height 4
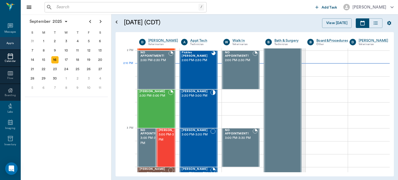
scroll to position [467, 0]
